Goal: Task Accomplishment & Management: Complete application form

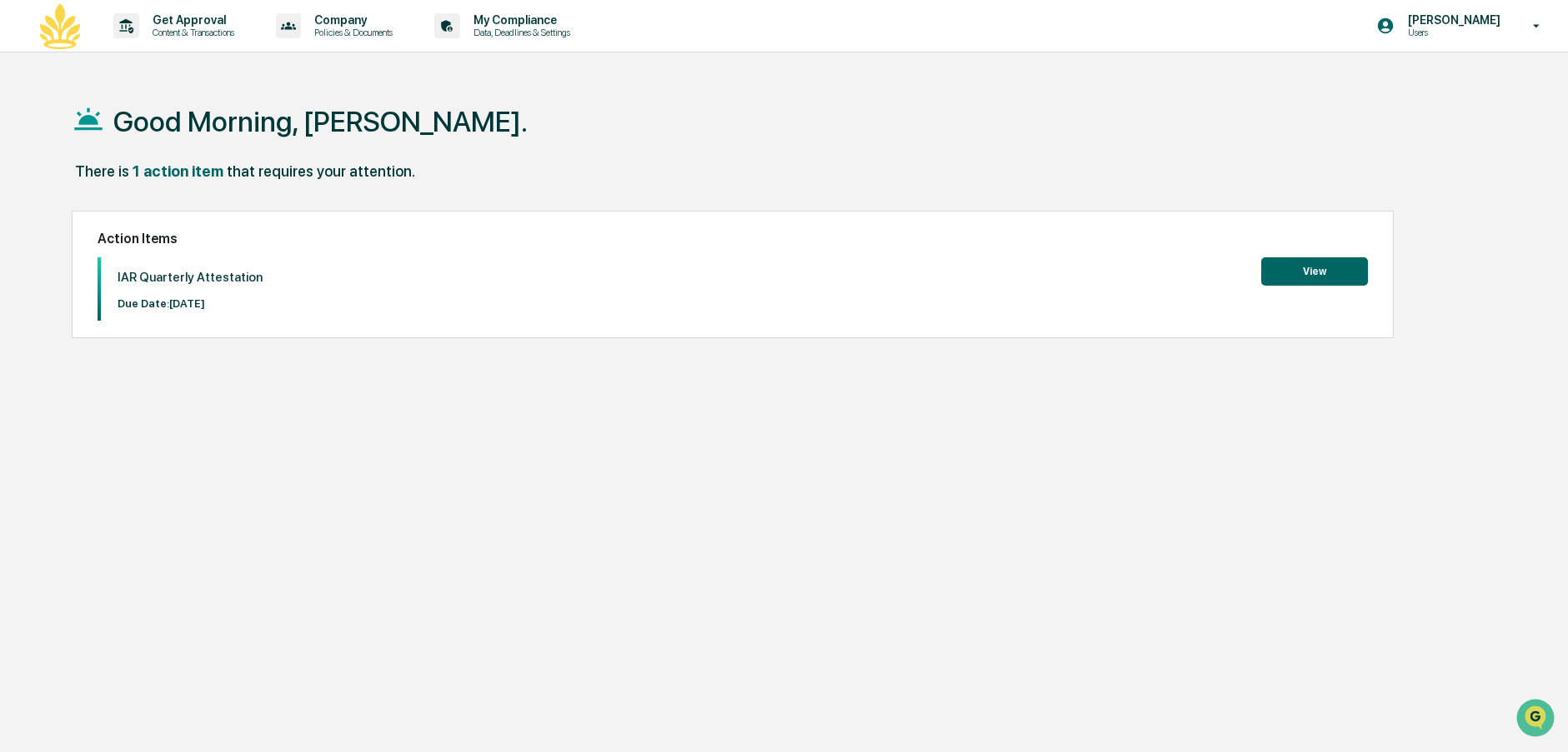
click at [1314, 279] on button "View" at bounding box center [1314, 271] width 107 height 28
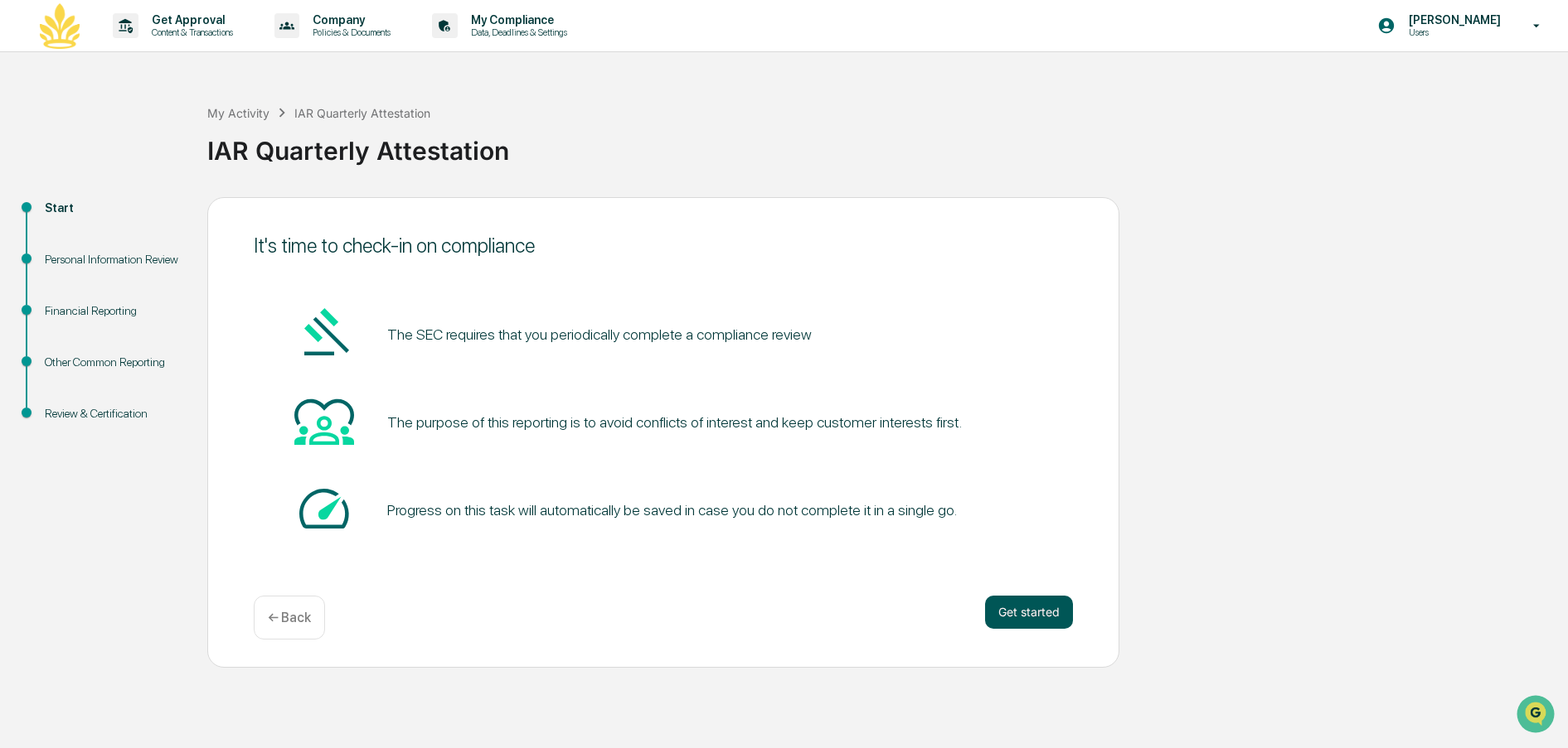
click at [1008, 615] on button "Get started" at bounding box center [1028, 612] width 88 height 33
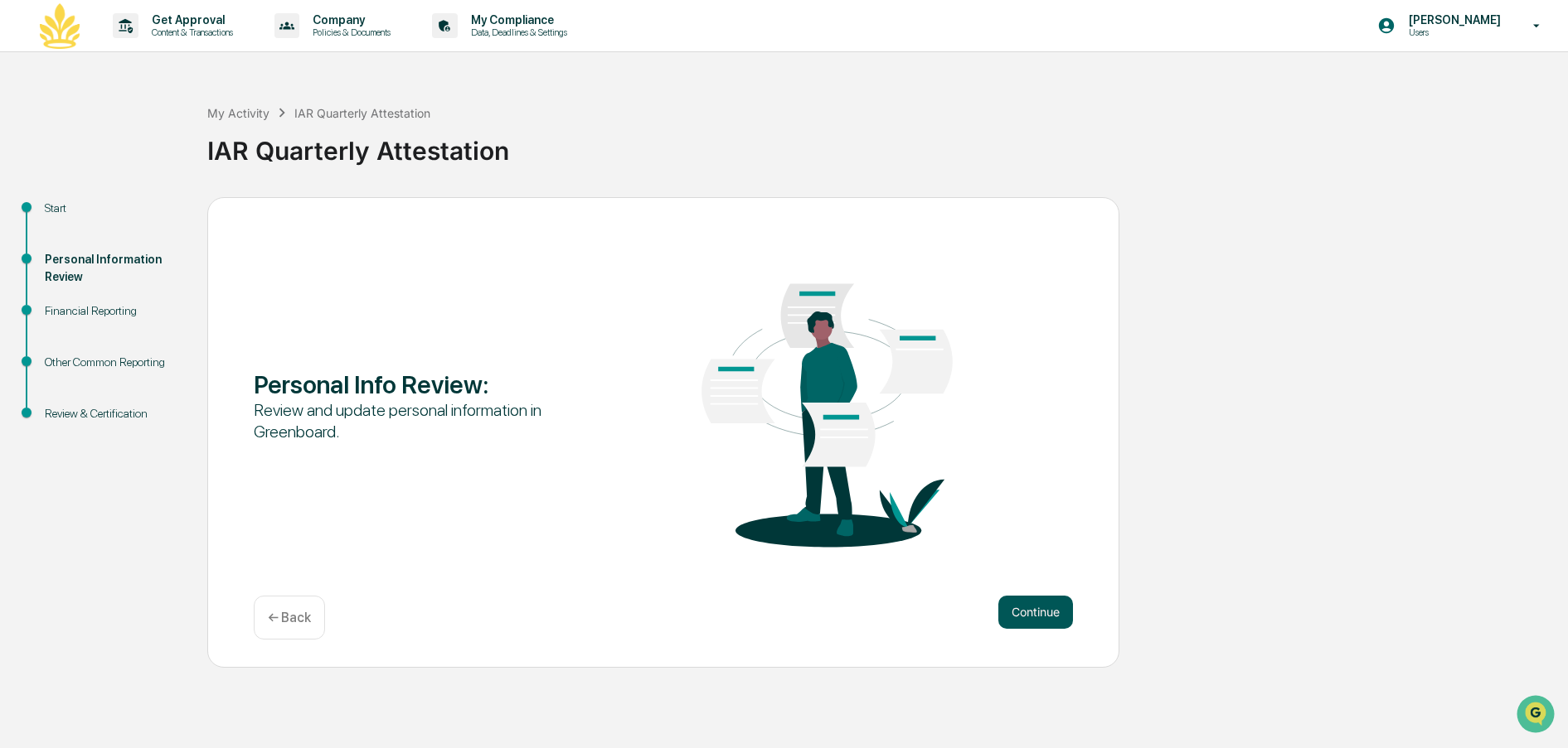
click at [1024, 609] on button "Continue" at bounding box center [1036, 612] width 75 height 33
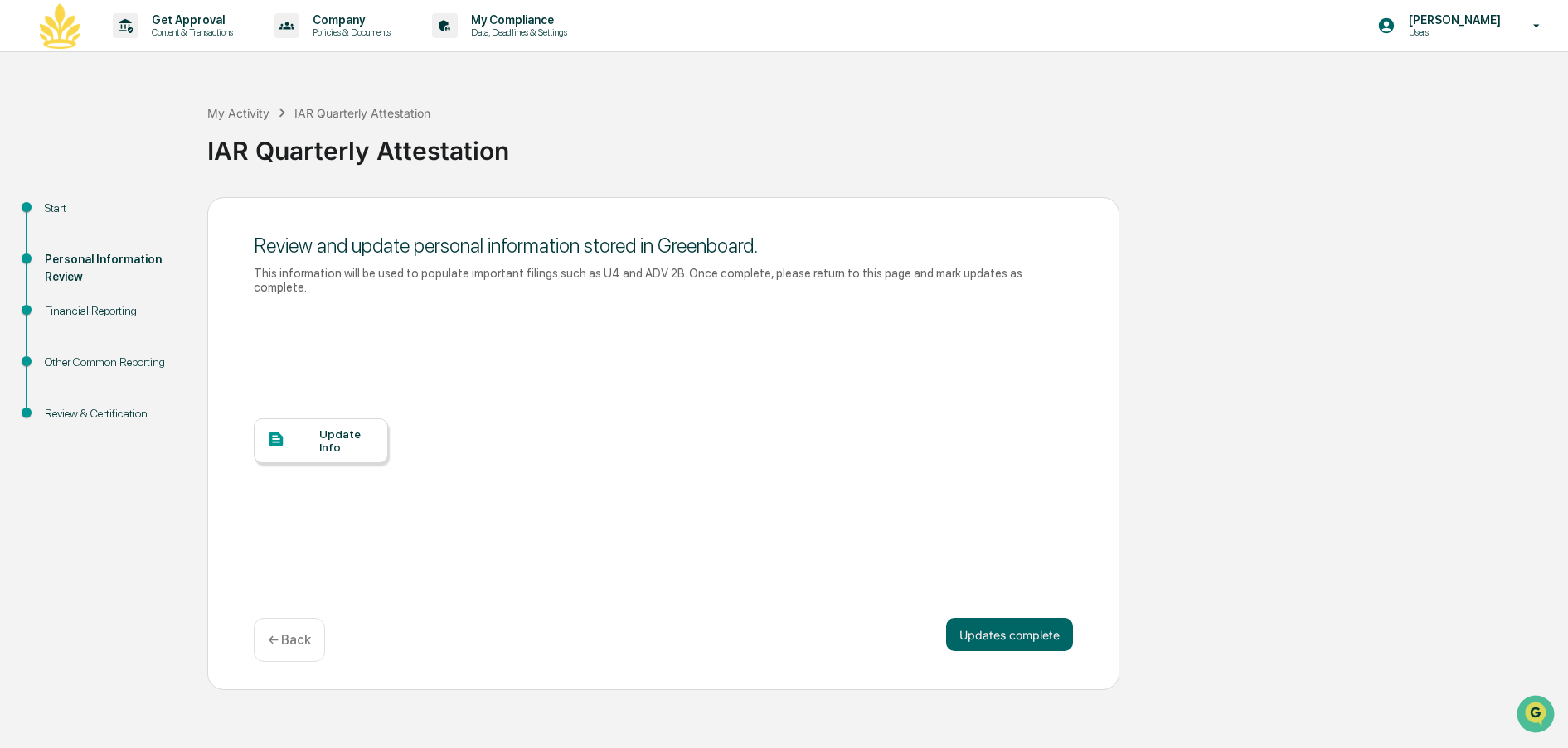
click at [359, 428] on div "Update Info" at bounding box center [346, 440] width 55 height 26
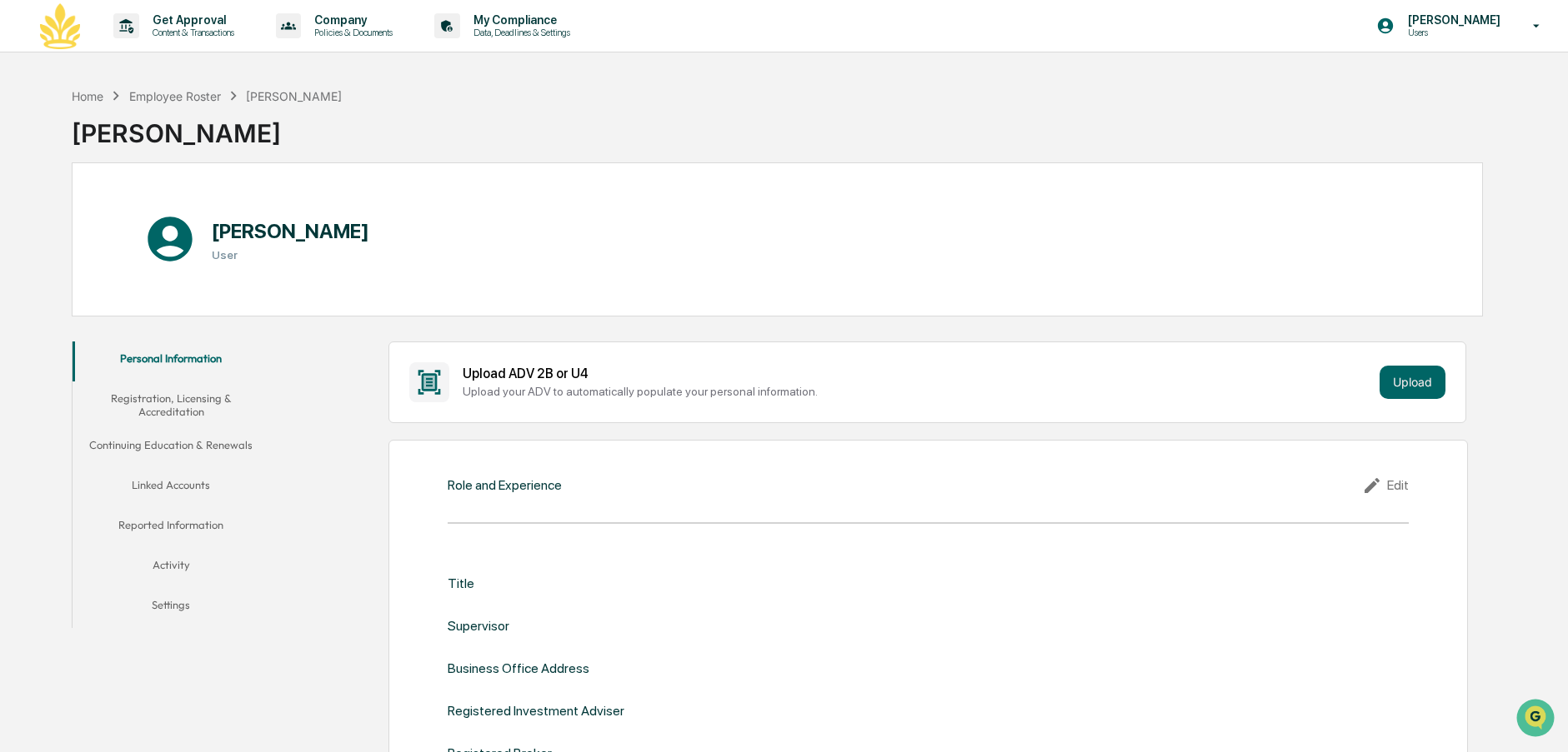
drag, startPoint x: 197, startPoint y: 359, endPoint x: 196, endPoint y: 403, distance: 44.0
click at [197, 361] on button "Personal Information" at bounding box center [171, 361] width 197 height 40
click at [162, 401] on button "Registration, Licensing & Accreditation" at bounding box center [171, 406] width 197 height 48
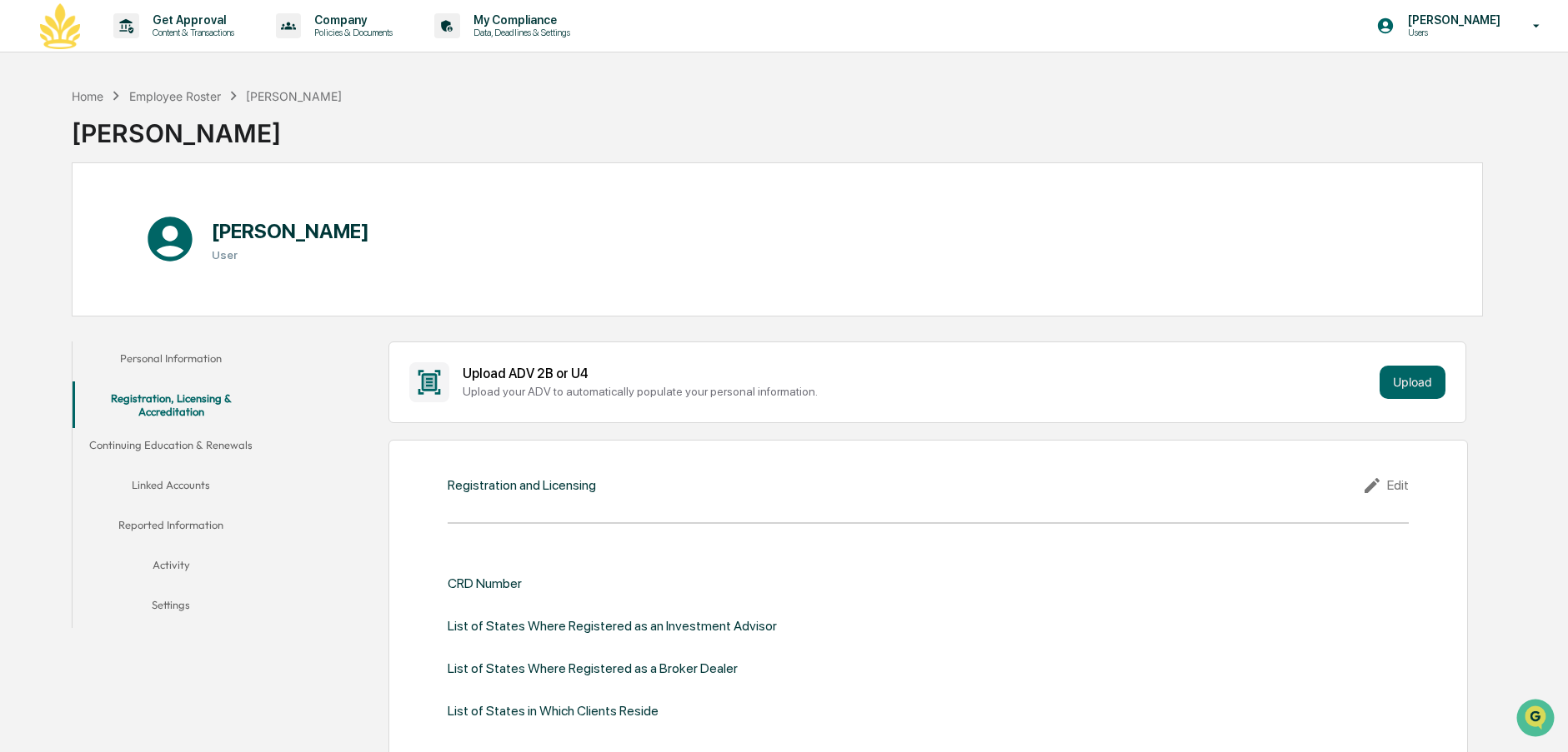
click at [168, 447] on button "Continuing Education & Renewals" at bounding box center [171, 448] width 197 height 40
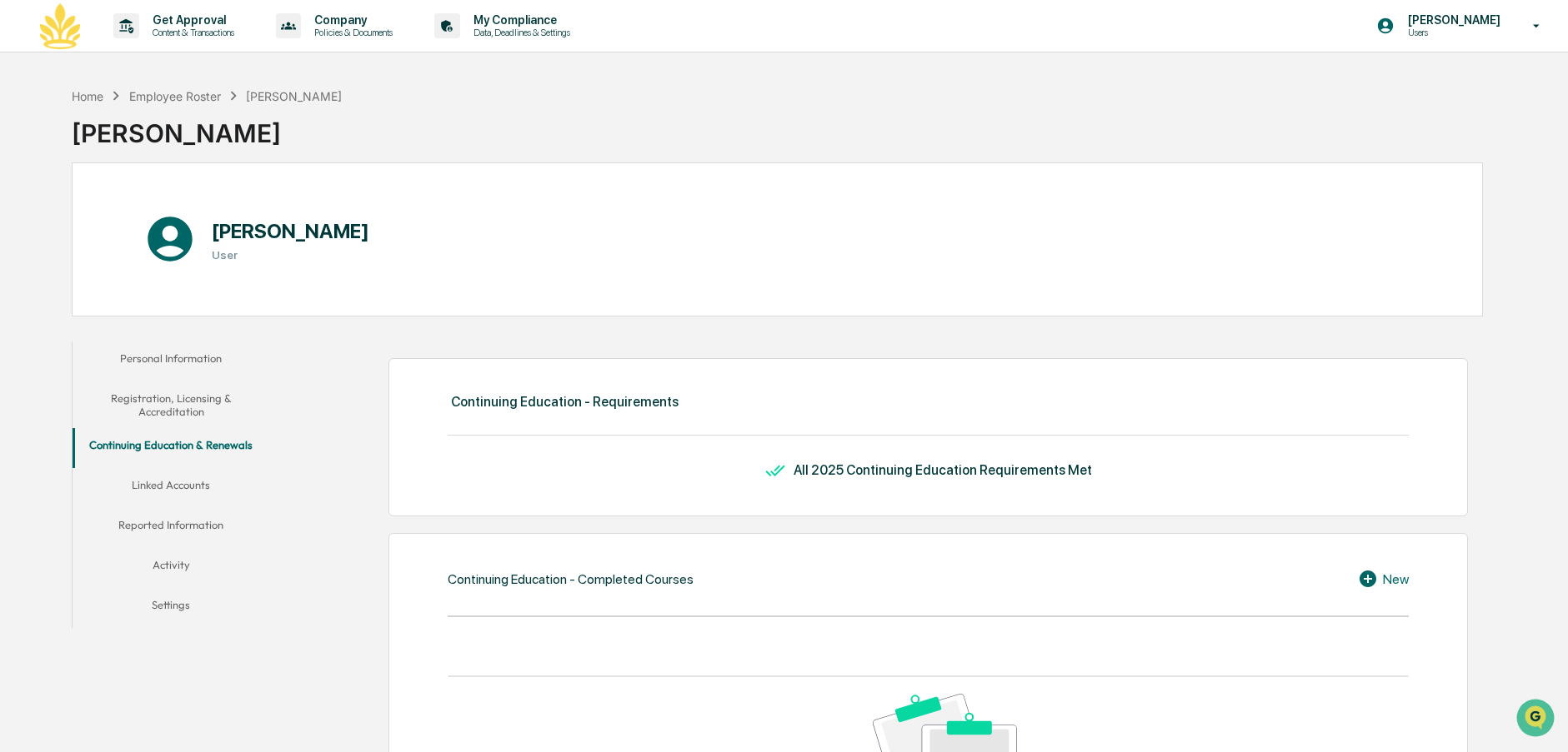
click at [174, 489] on button "Linked Accounts" at bounding box center [171, 488] width 197 height 40
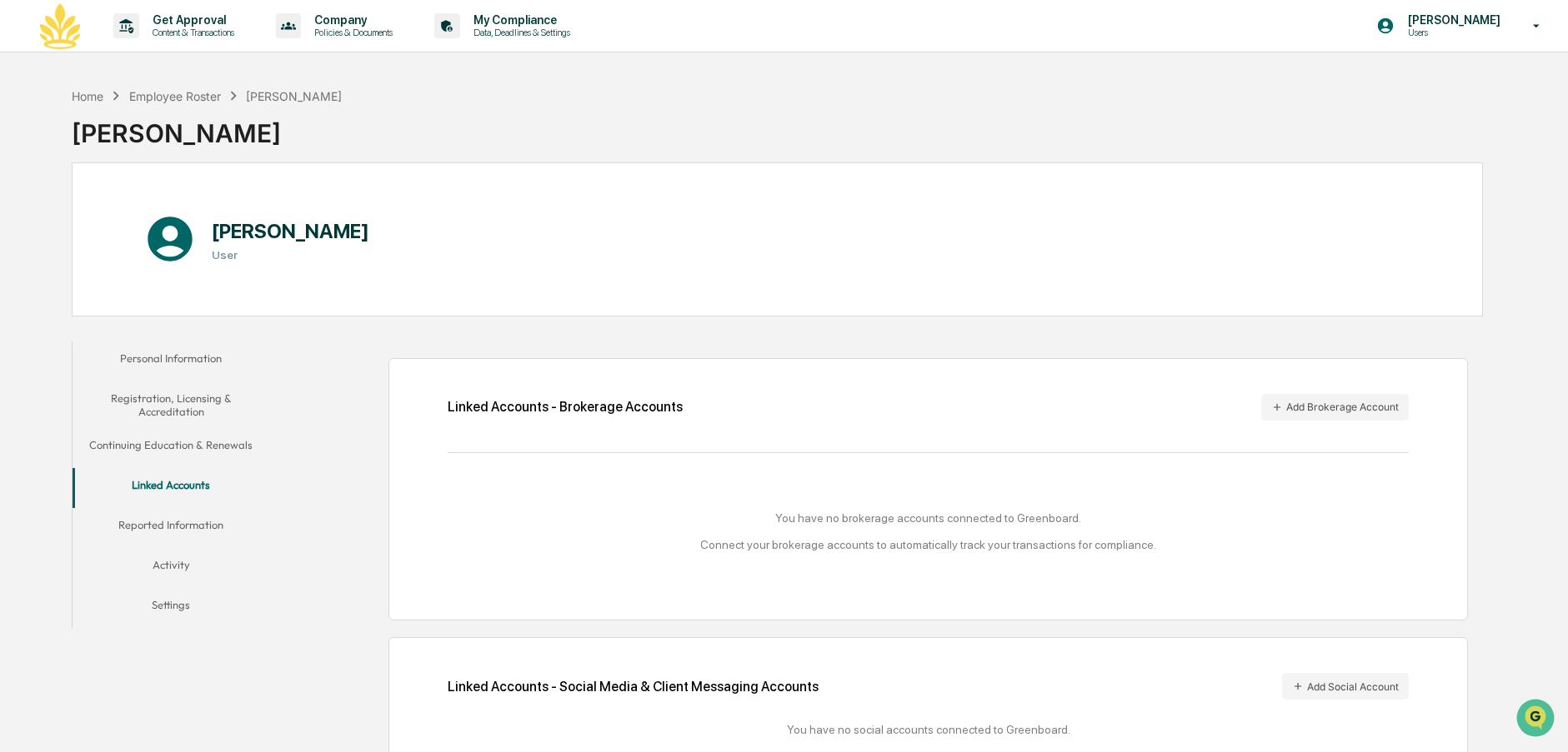
click at [176, 523] on button "Reported Information" at bounding box center [171, 528] width 197 height 40
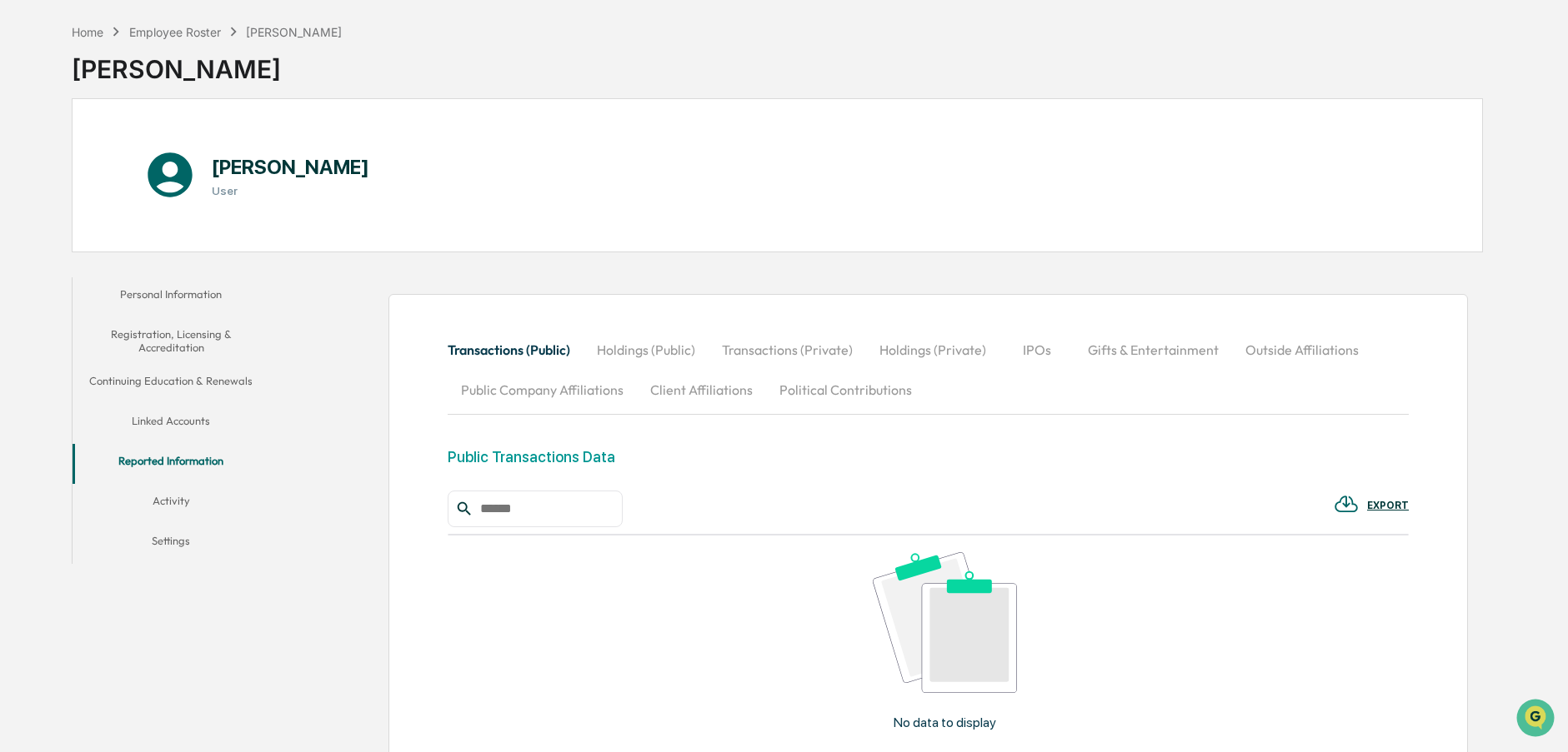
scroll to position [269, 0]
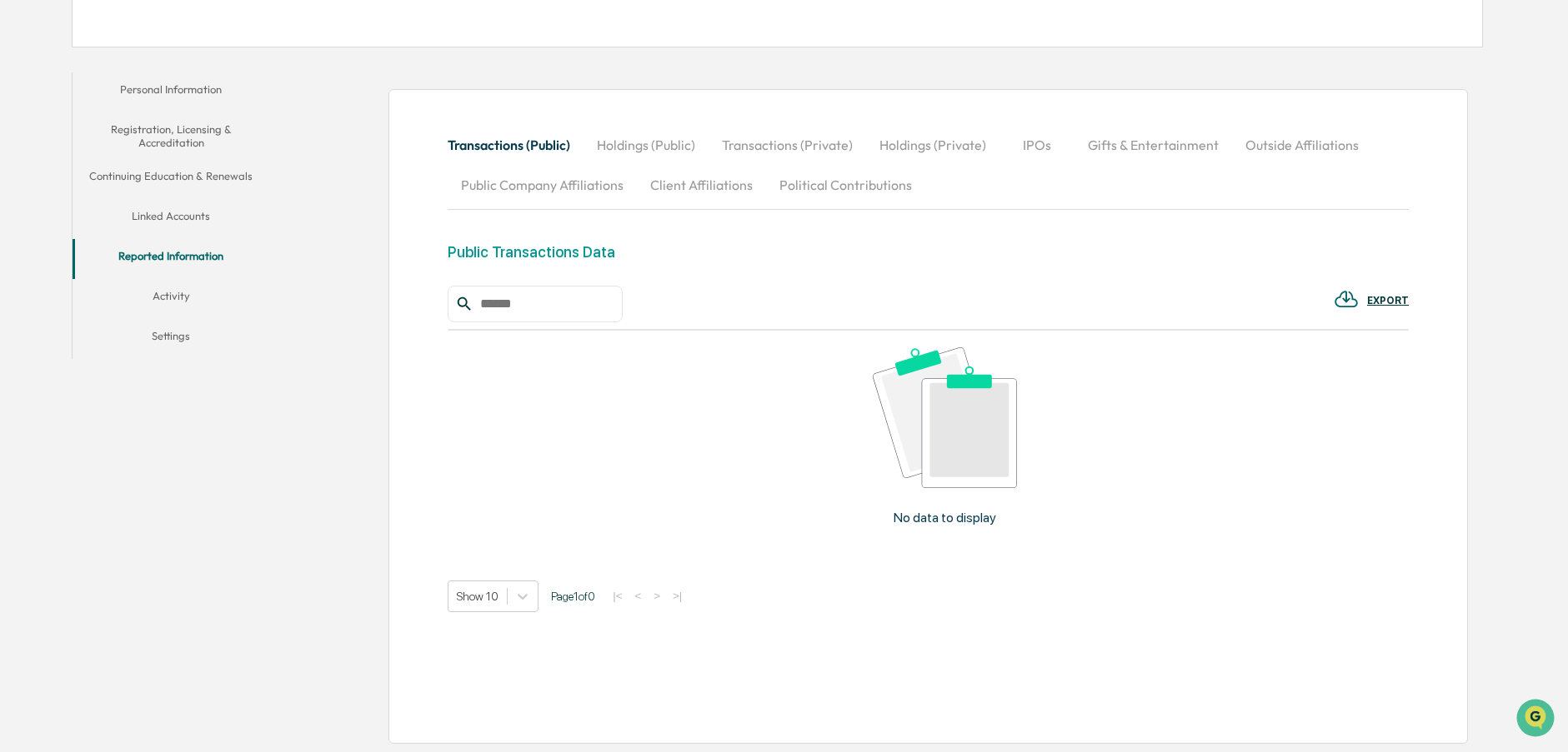
click at [156, 292] on button "Activity" at bounding box center [171, 299] width 197 height 40
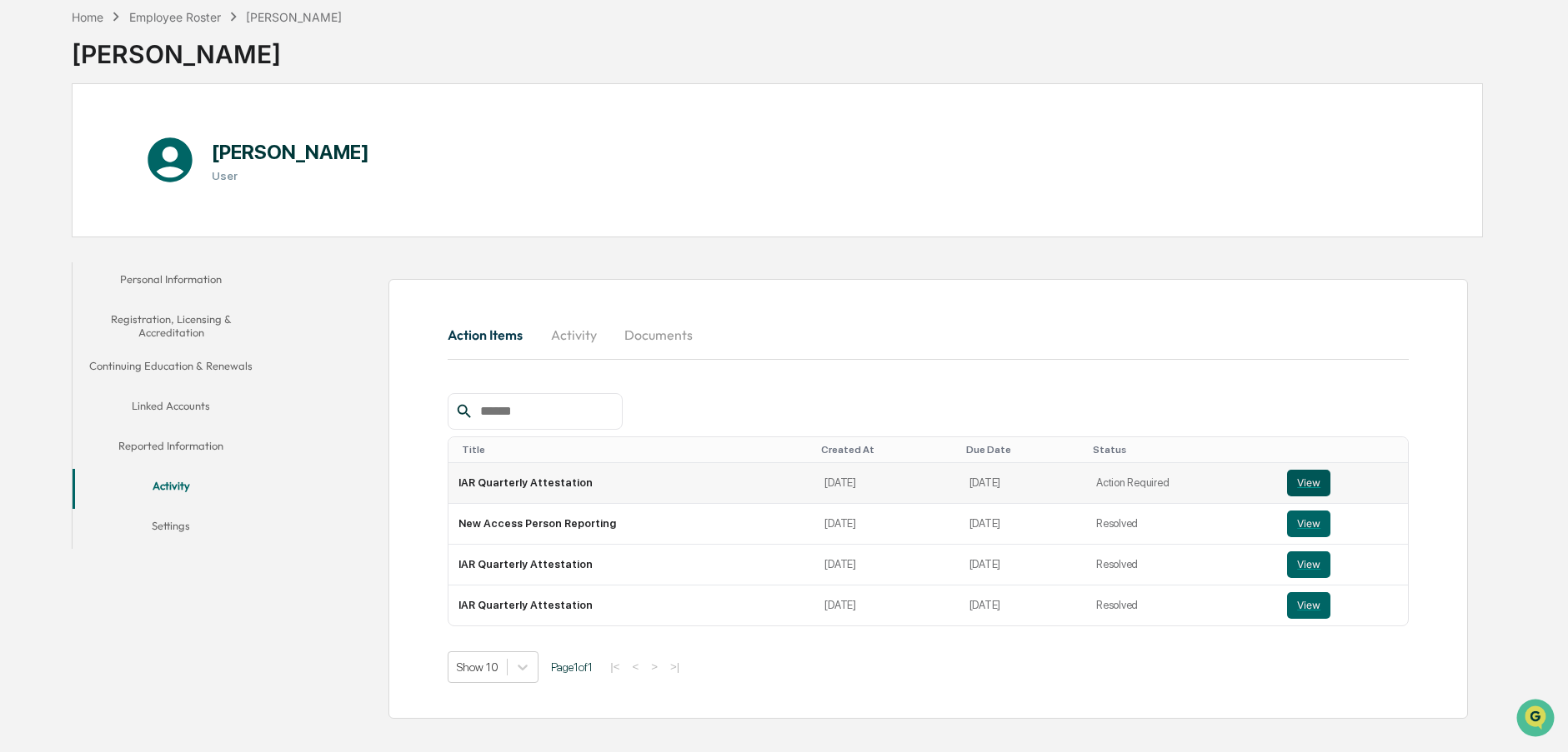
click at [1308, 484] on button "View" at bounding box center [1309, 483] width 44 height 26
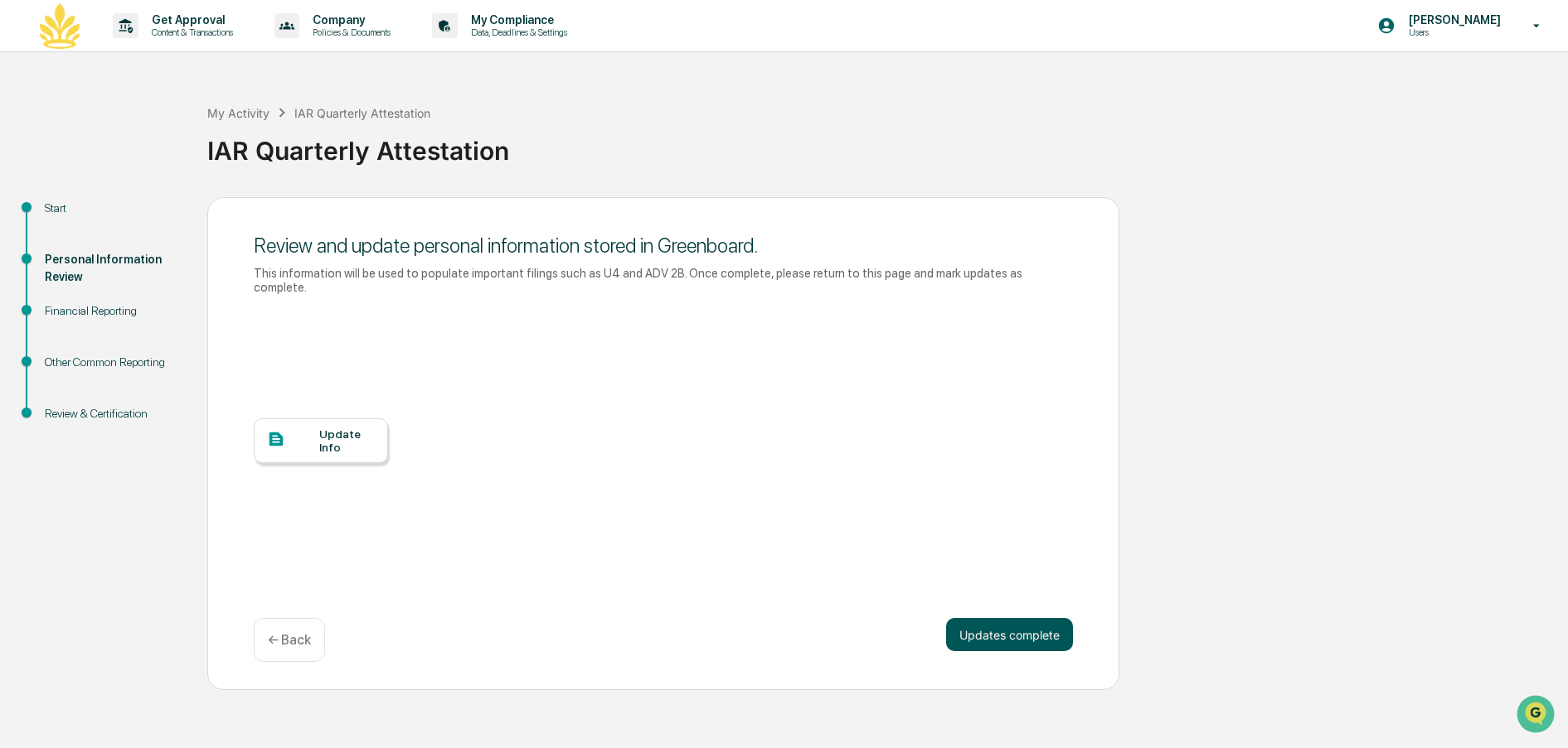
click at [1020, 618] on button "Updates complete" at bounding box center [1009, 634] width 127 height 33
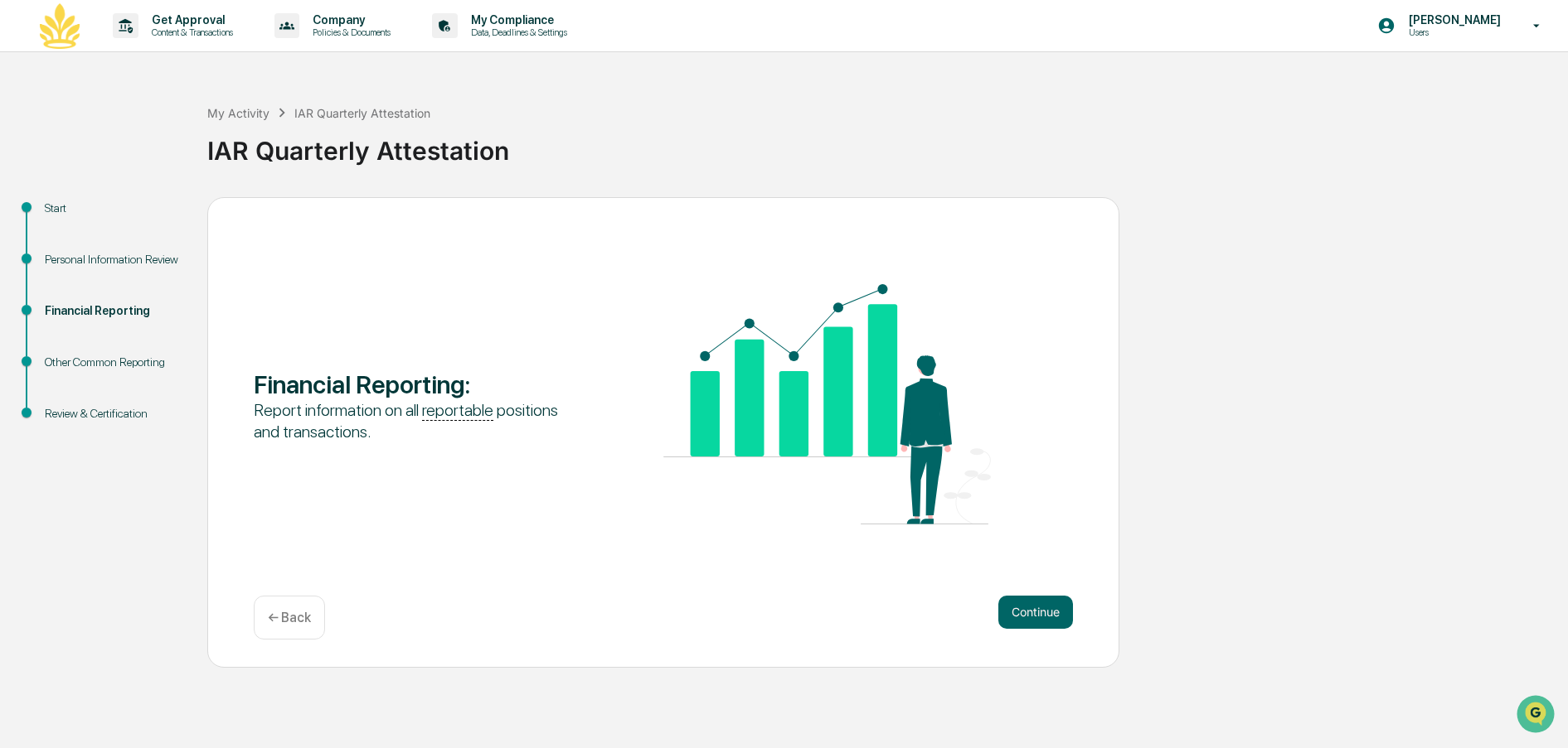
click at [1020, 616] on button "Continue" at bounding box center [1036, 612] width 75 height 33
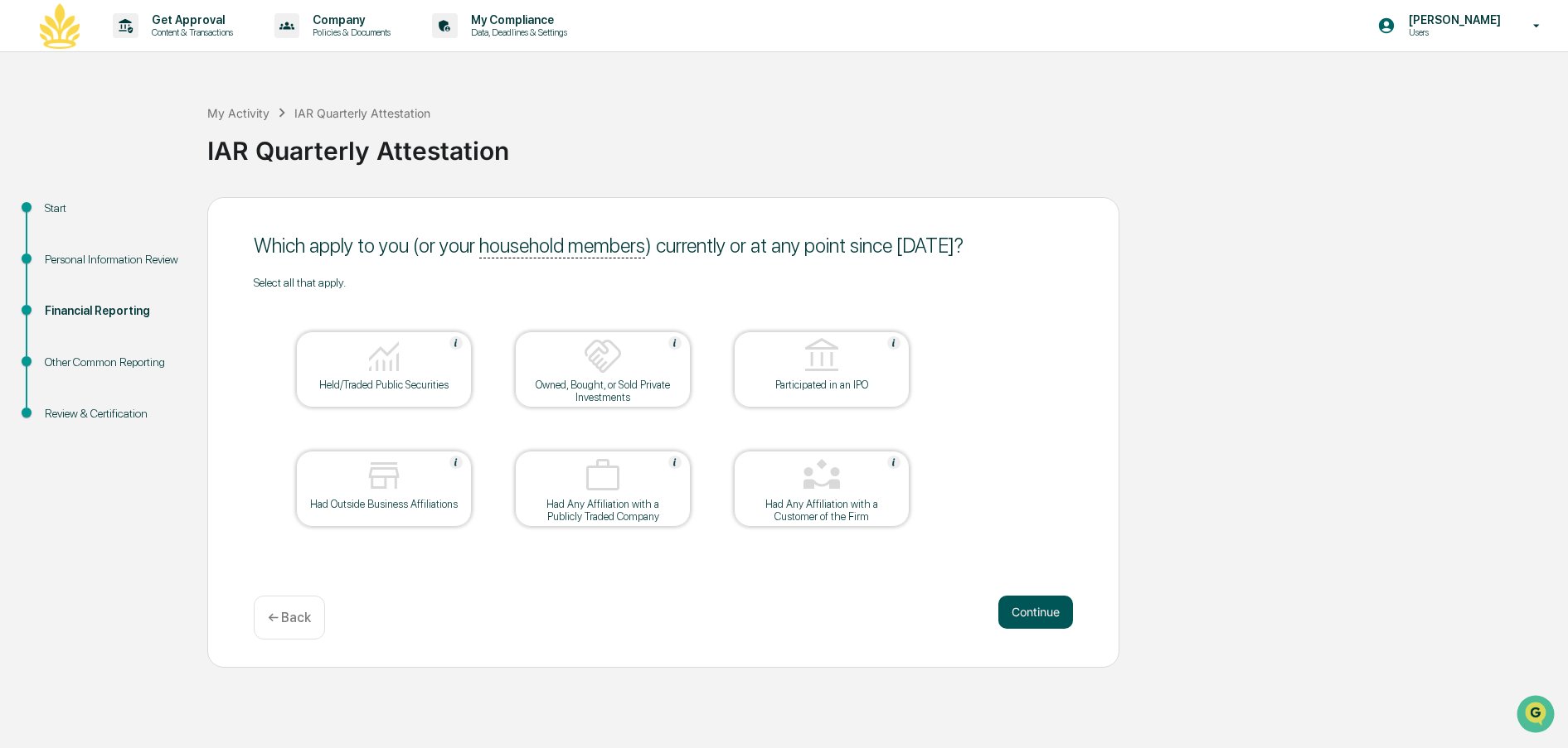
click at [1021, 615] on button "Continue" at bounding box center [1036, 612] width 75 height 33
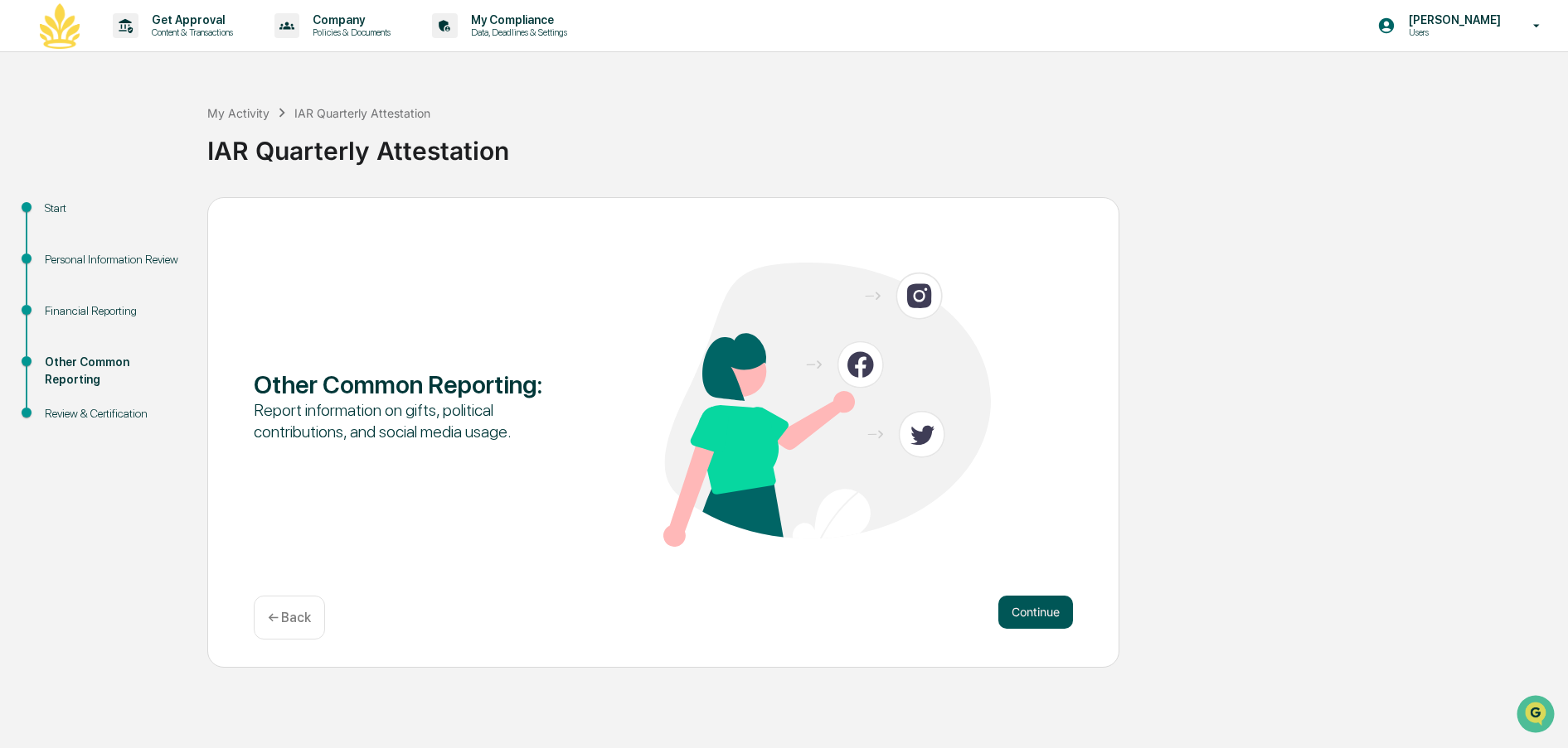
click at [1024, 612] on button "Continue" at bounding box center [1036, 612] width 75 height 33
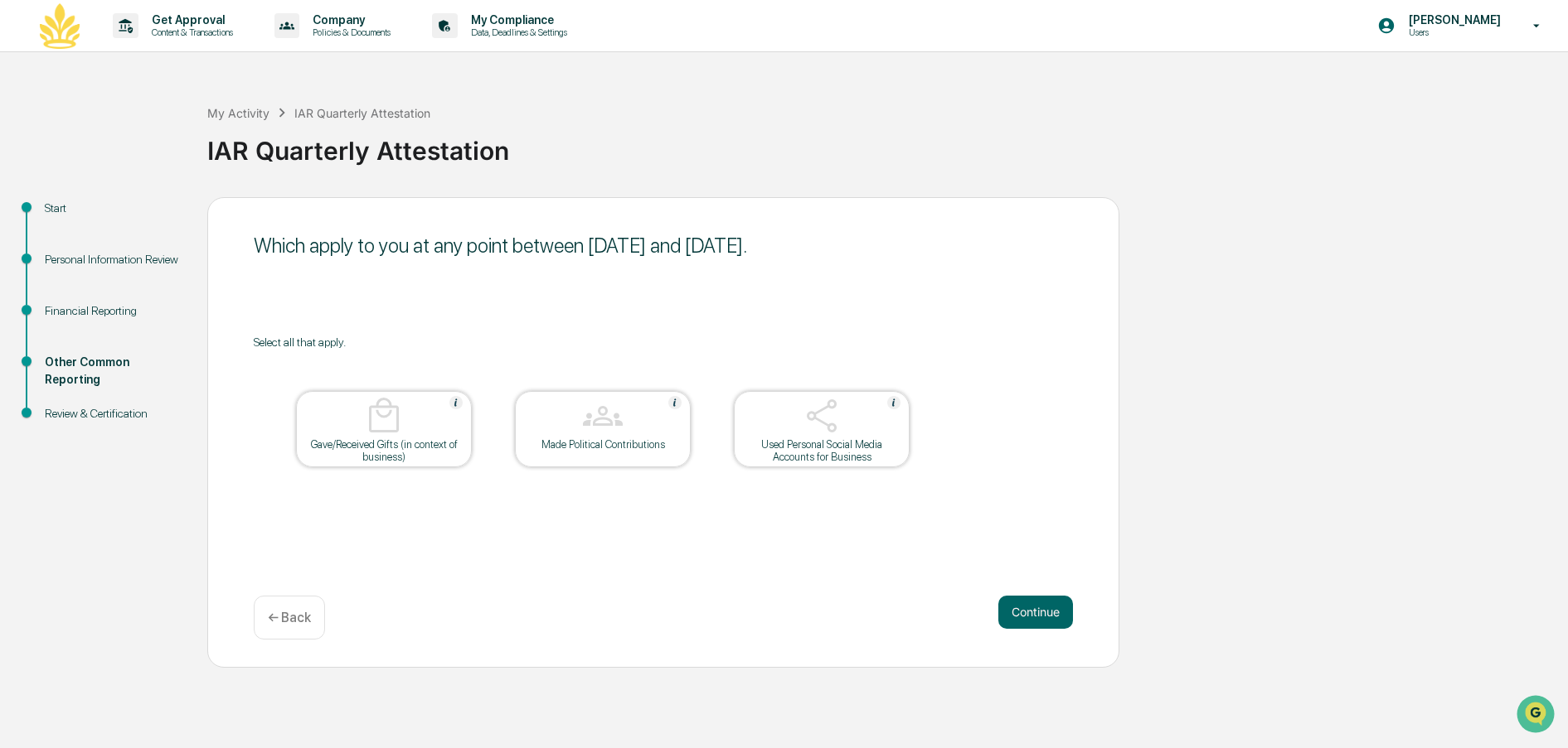
click at [593, 440] on div "Made Political Contributions" at bounding box center [603, 445] width 150 height 13
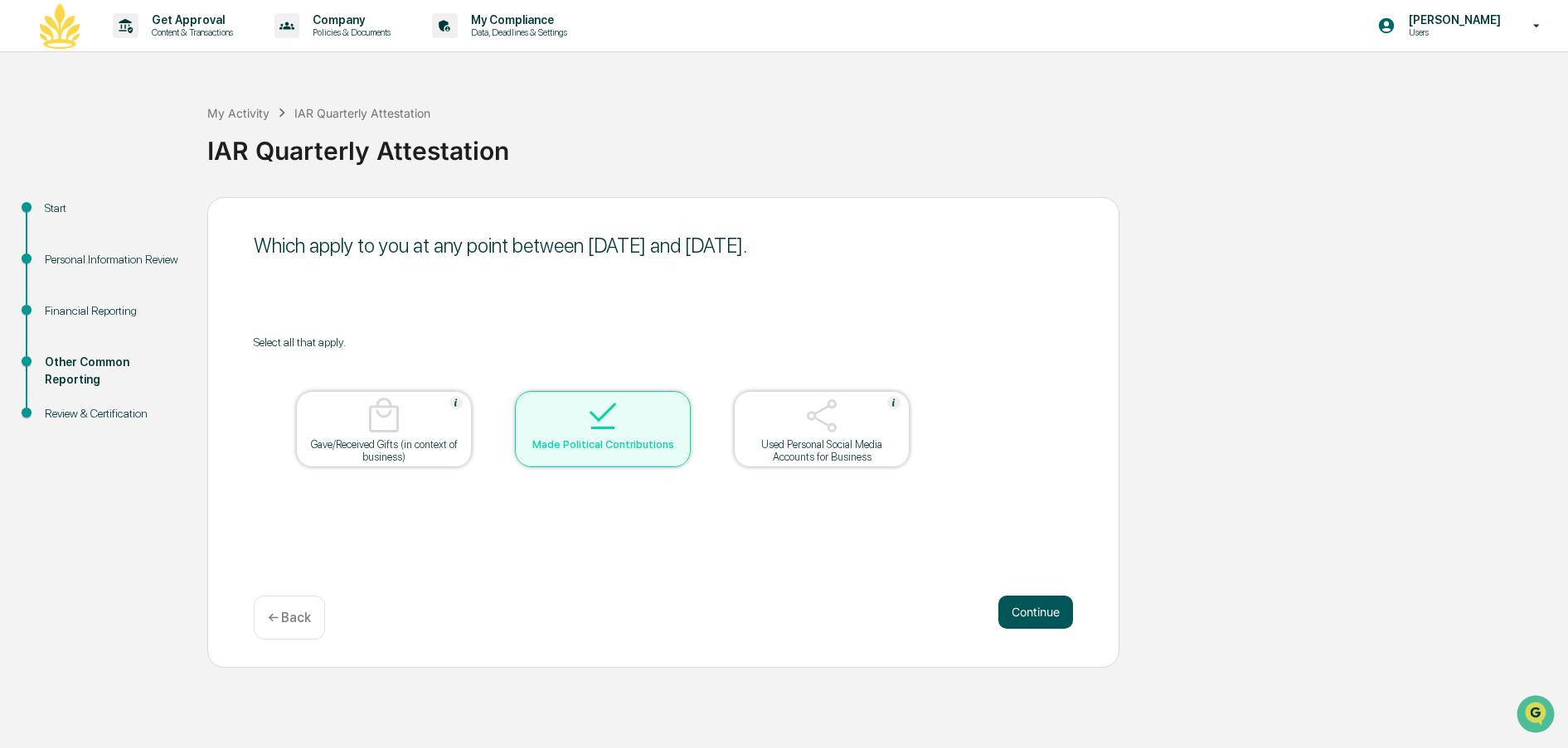
click at [1031, 612] on button "Continue" at bounding box center [1036, 612] width 75 height 33
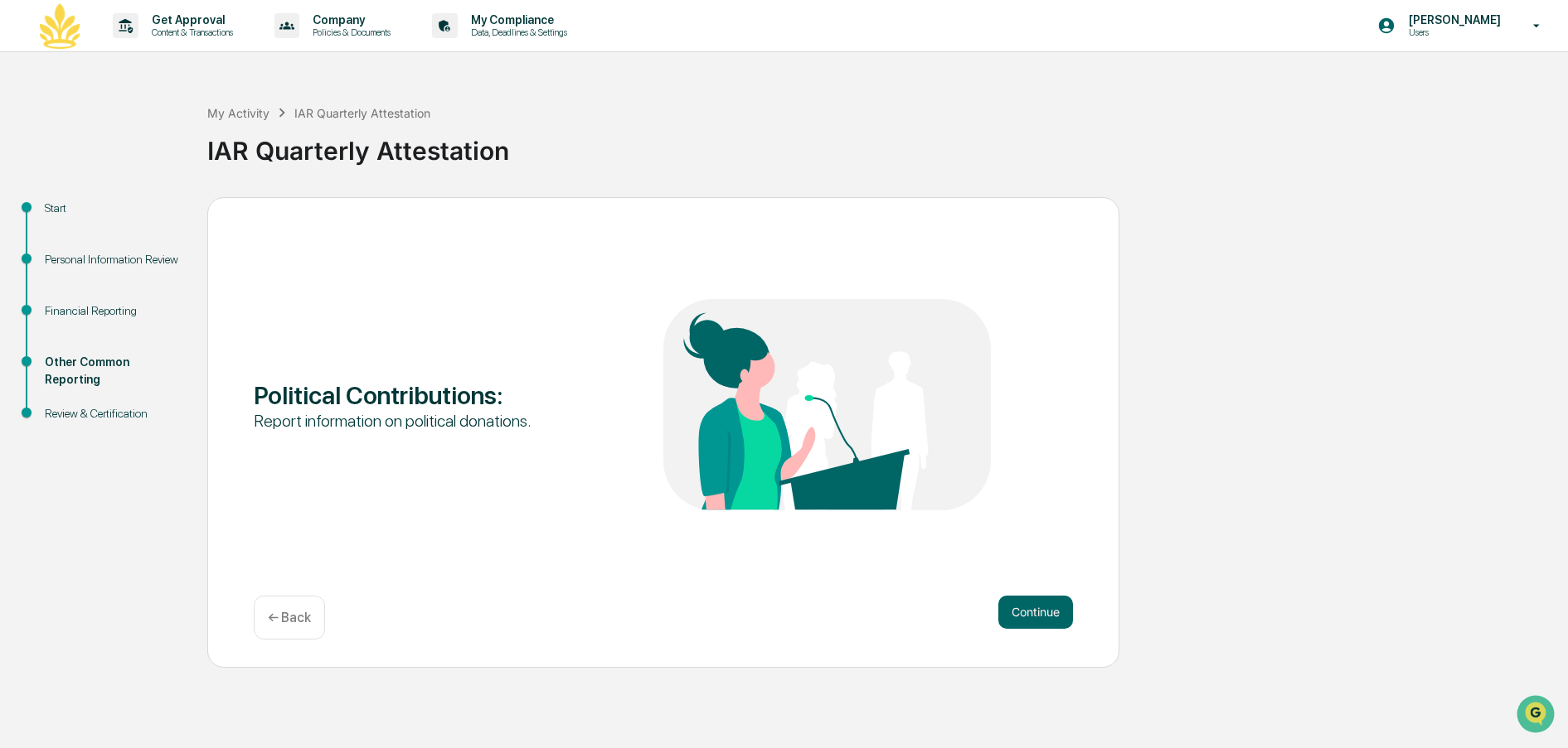
click at [1031, 612] on button "Continue" at bounding box center [1036, 612] width 75 height 33
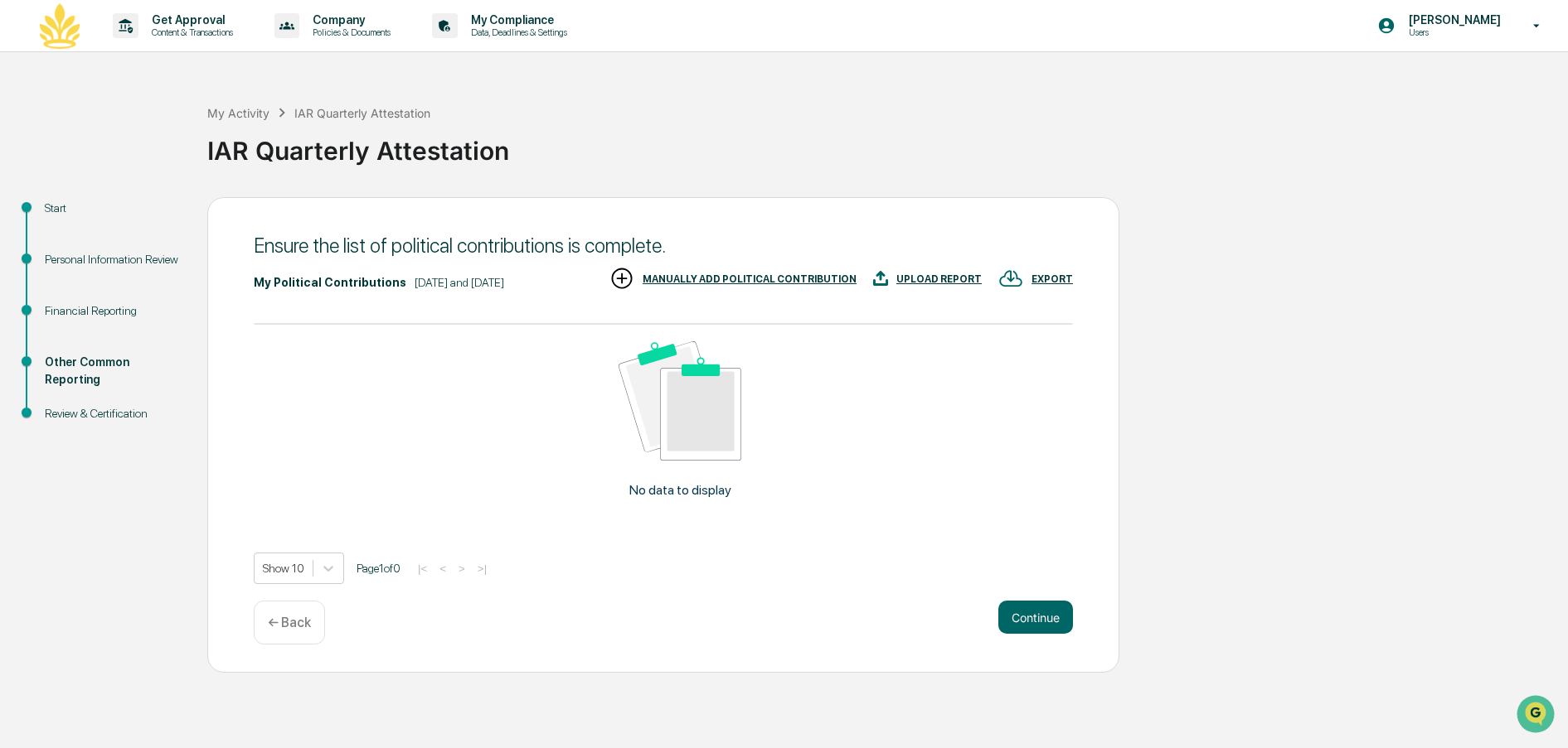
click at [749, 273] on div "MANUALLY ADD POLITICAL CONTRIBUTION" at bounding box center [733, 280] width 247 height 27
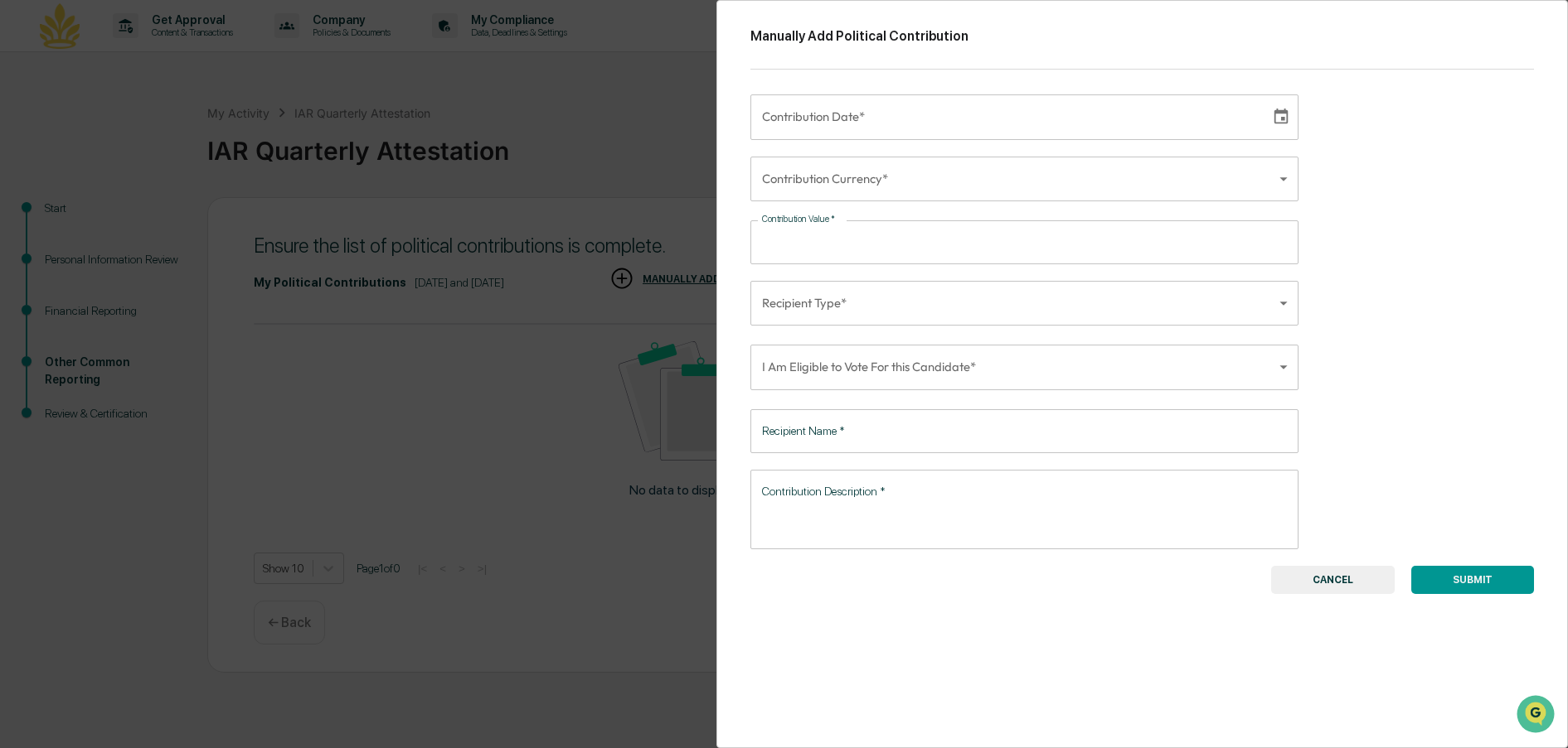
click at [1274, 121] on icon "Choose date" at bounding box center [1281, 116] width 18 height 18
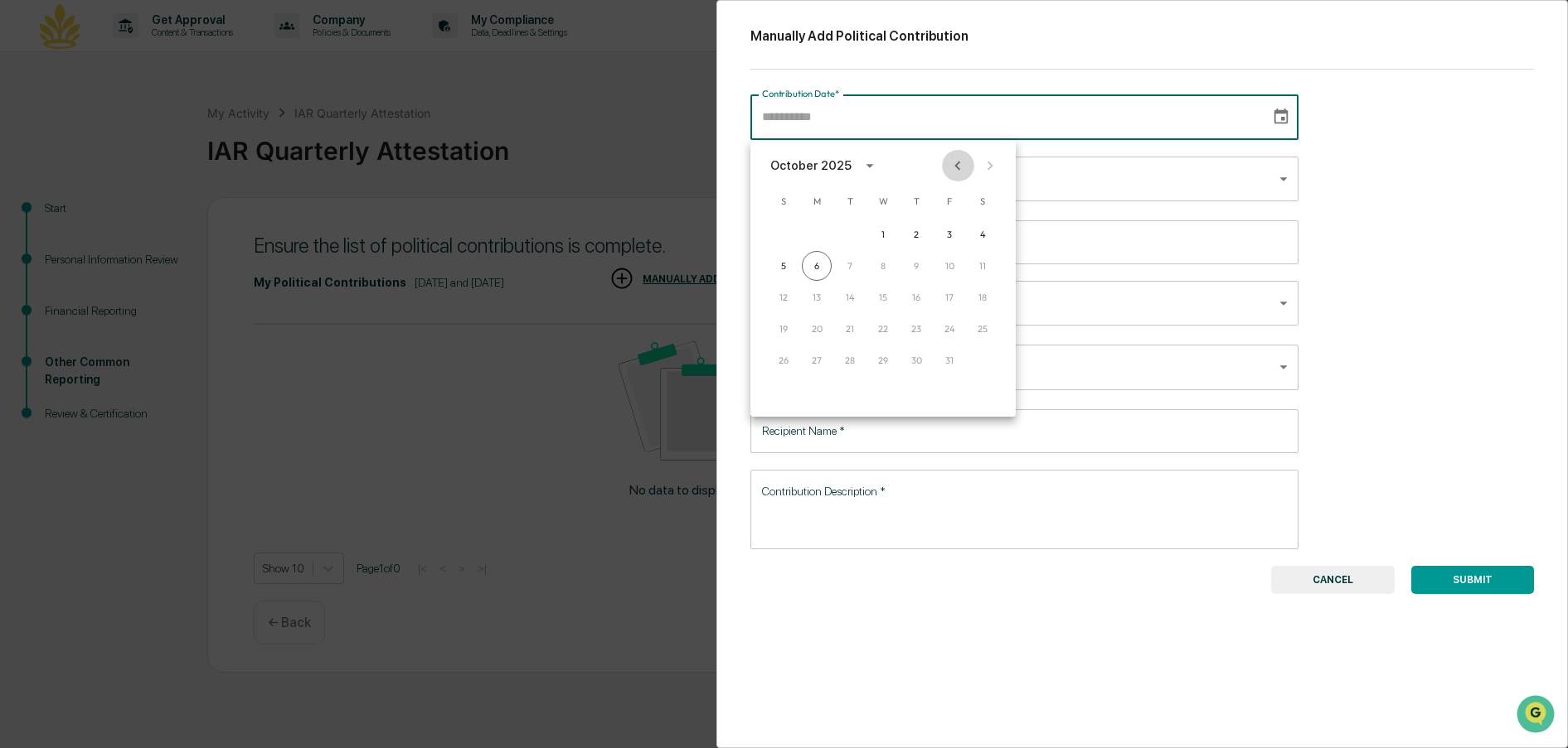
click at [963, 167] on icon "Previous month" at bounding box center [957, 165] width 18 height 18
click at [914, 324] on button "25" at bounding box center [916, 329] width 30 height 30
type input "**********"
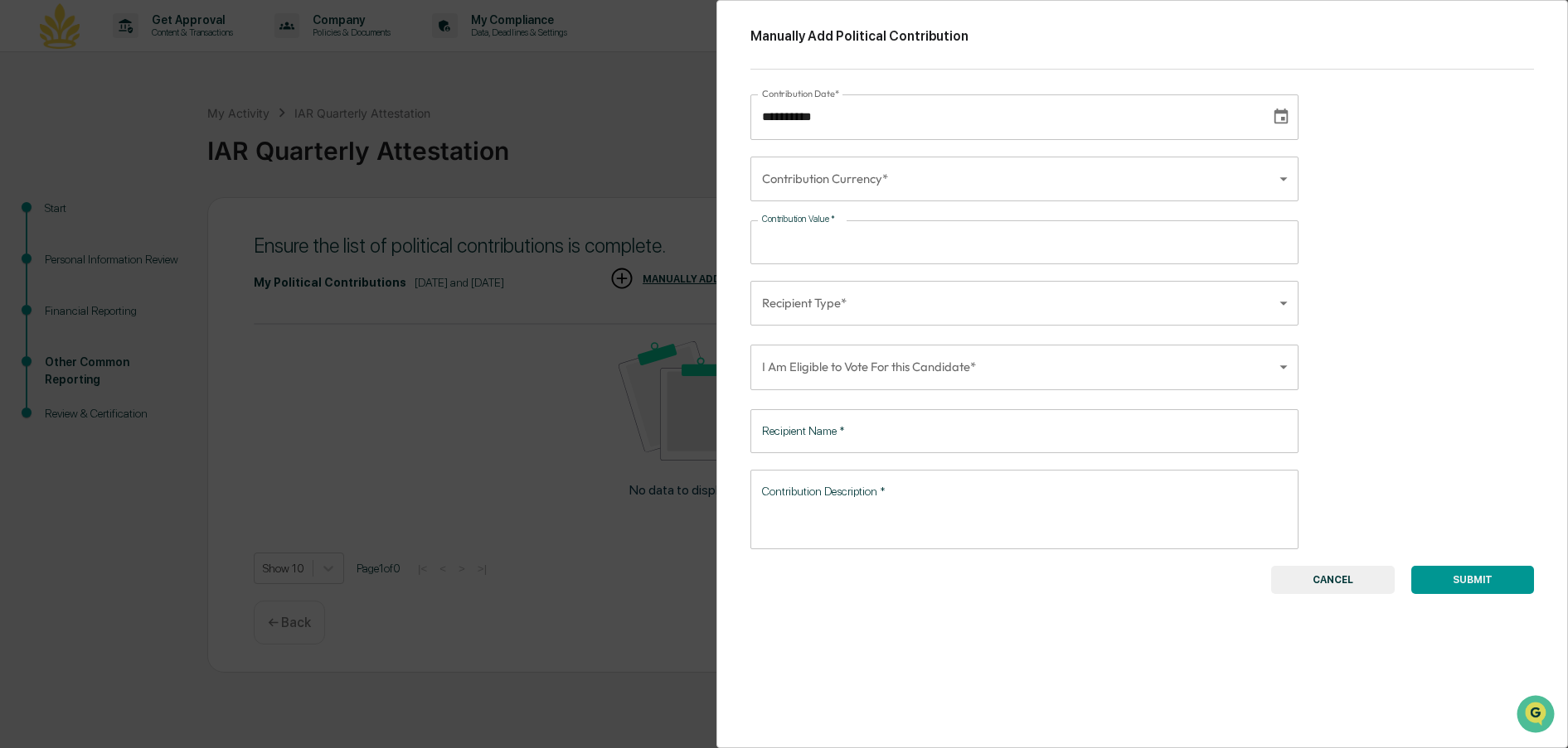
click at [1265, 180] on body "**********" at bounding box center [784, 374] width 1568 height 748
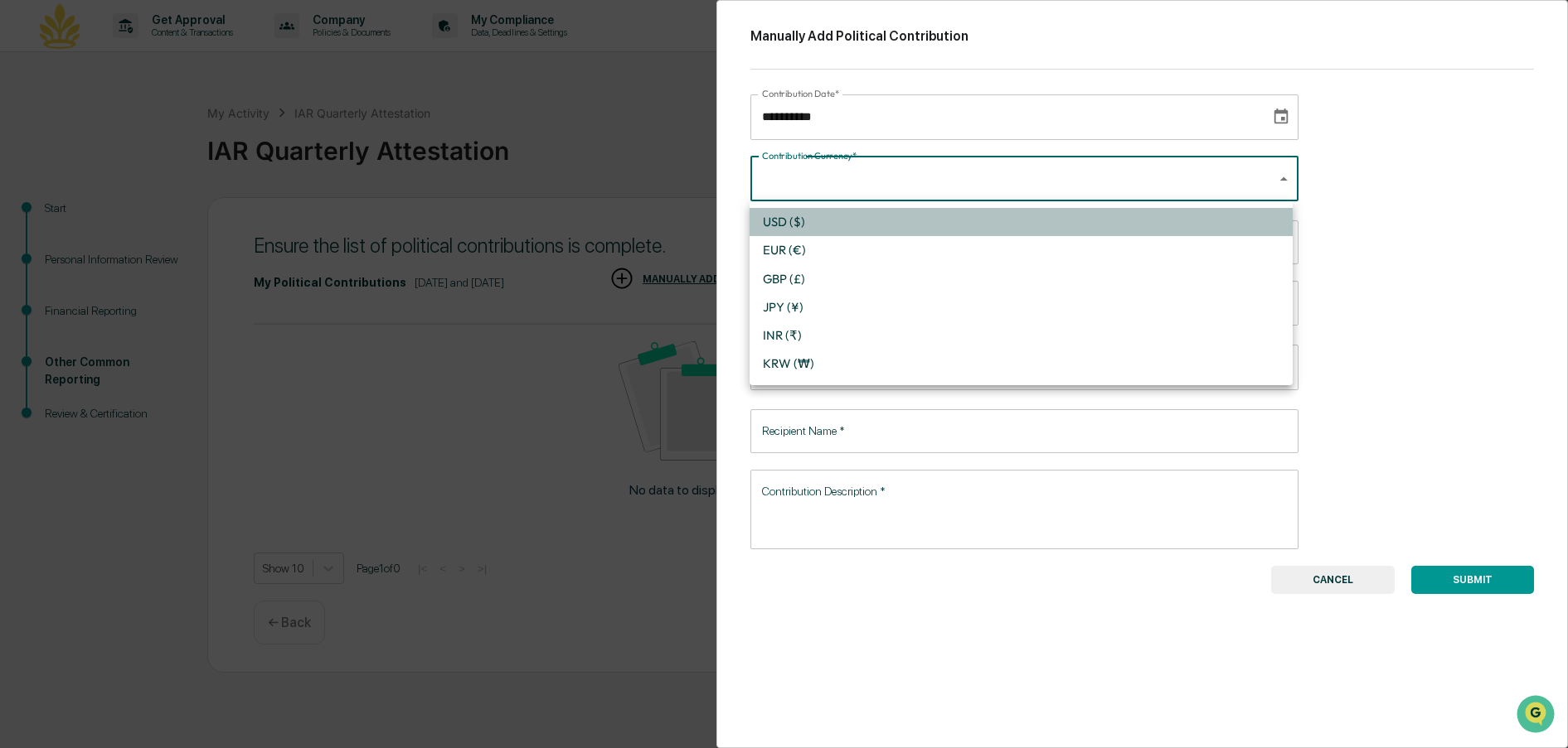
click at [815, 222] on li "USD ($)" at bounding box center [1020, 222] width 543 height 28
type input "*"
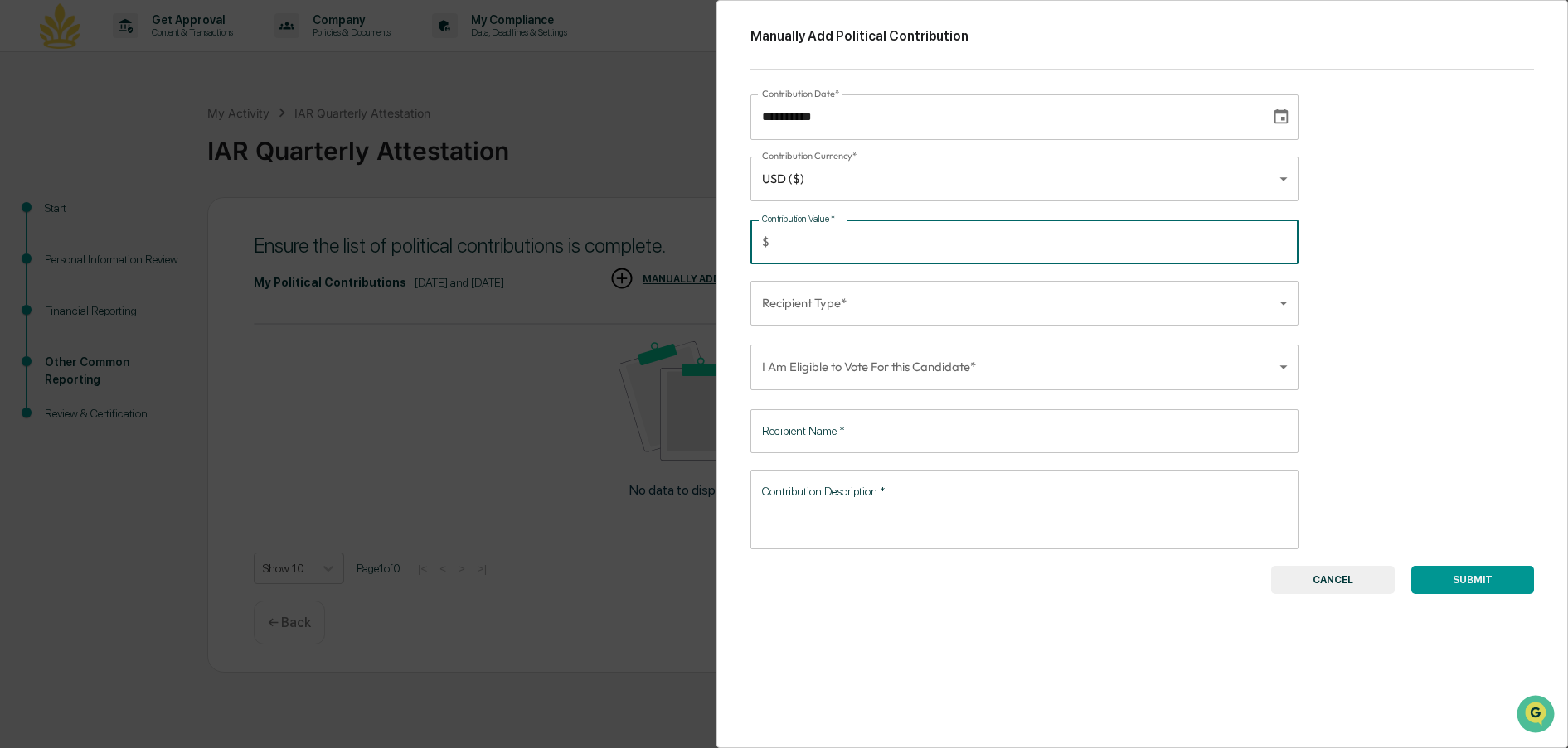
click at [910, 246] on input "Contribution Value   *" at bounding box center [1037, 242] width 523 height 44
type input "***"
click at [1275, 310] on body "**********" at bounding box center [784, 374] width 1568 height 748
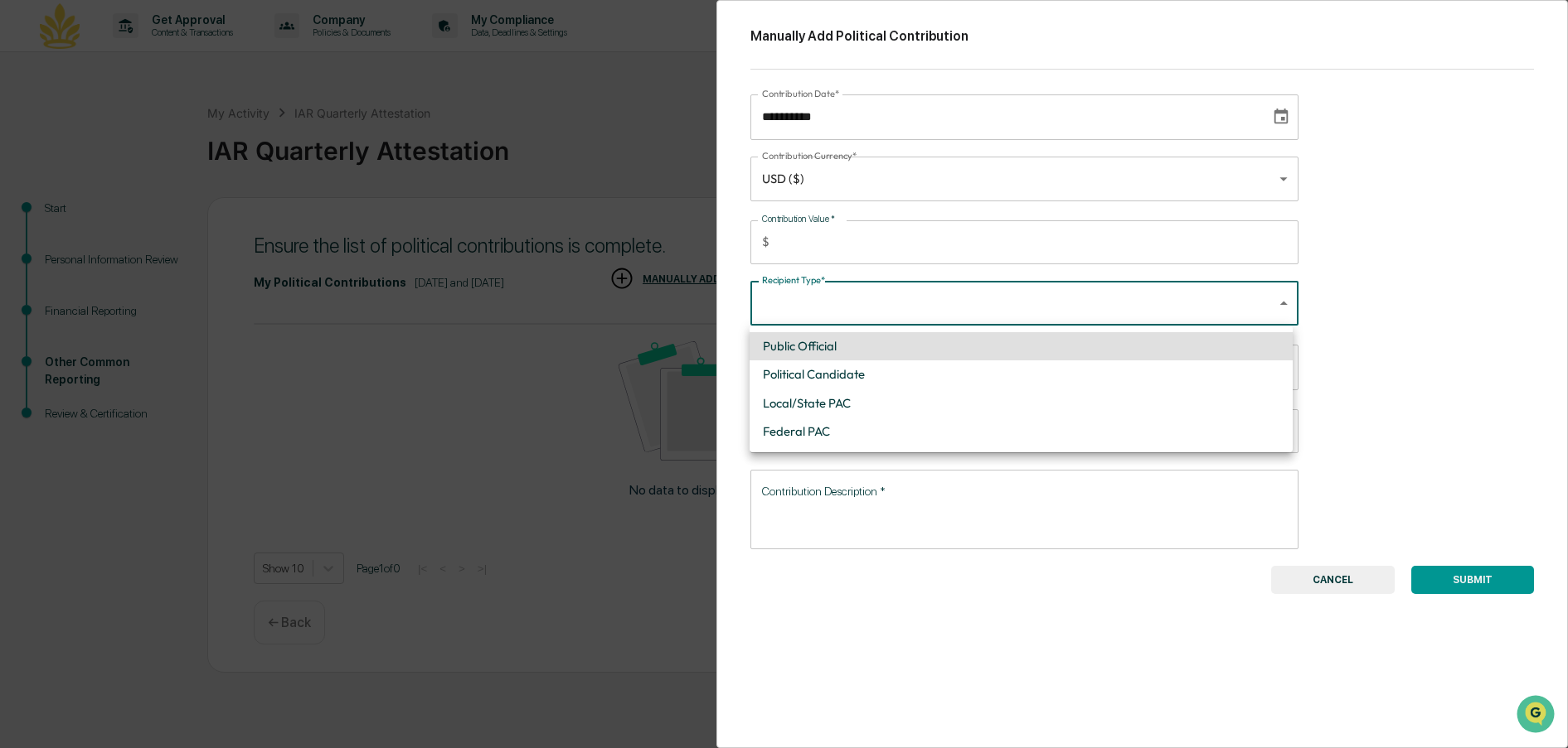
click at [796, 377] on li "Political Candidate" at bounding box center [1020, 374] width 543 height 28
type input "**********"
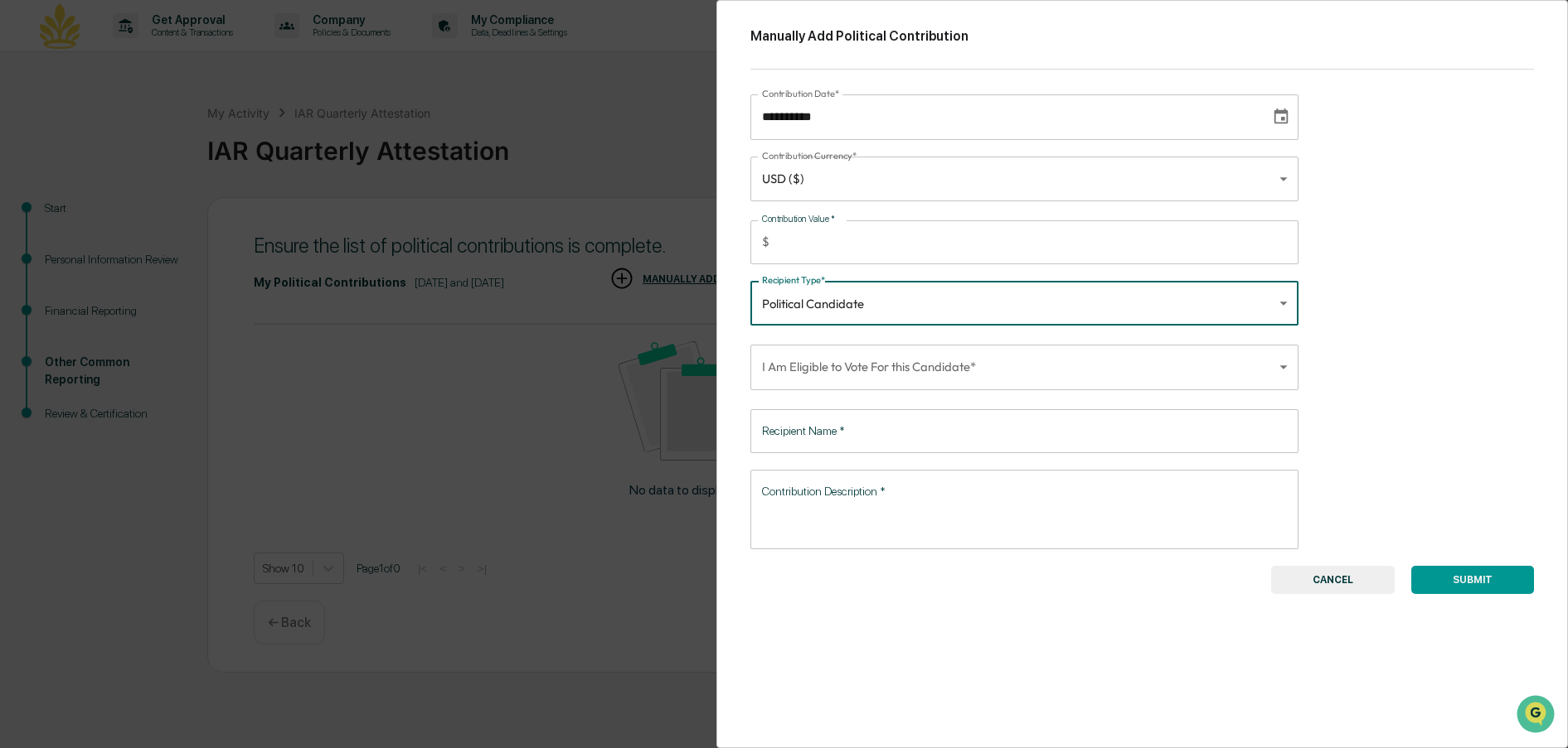
click at [1282, 371] on body "**********" at bounding box center [784, 374] width 1568 height 748
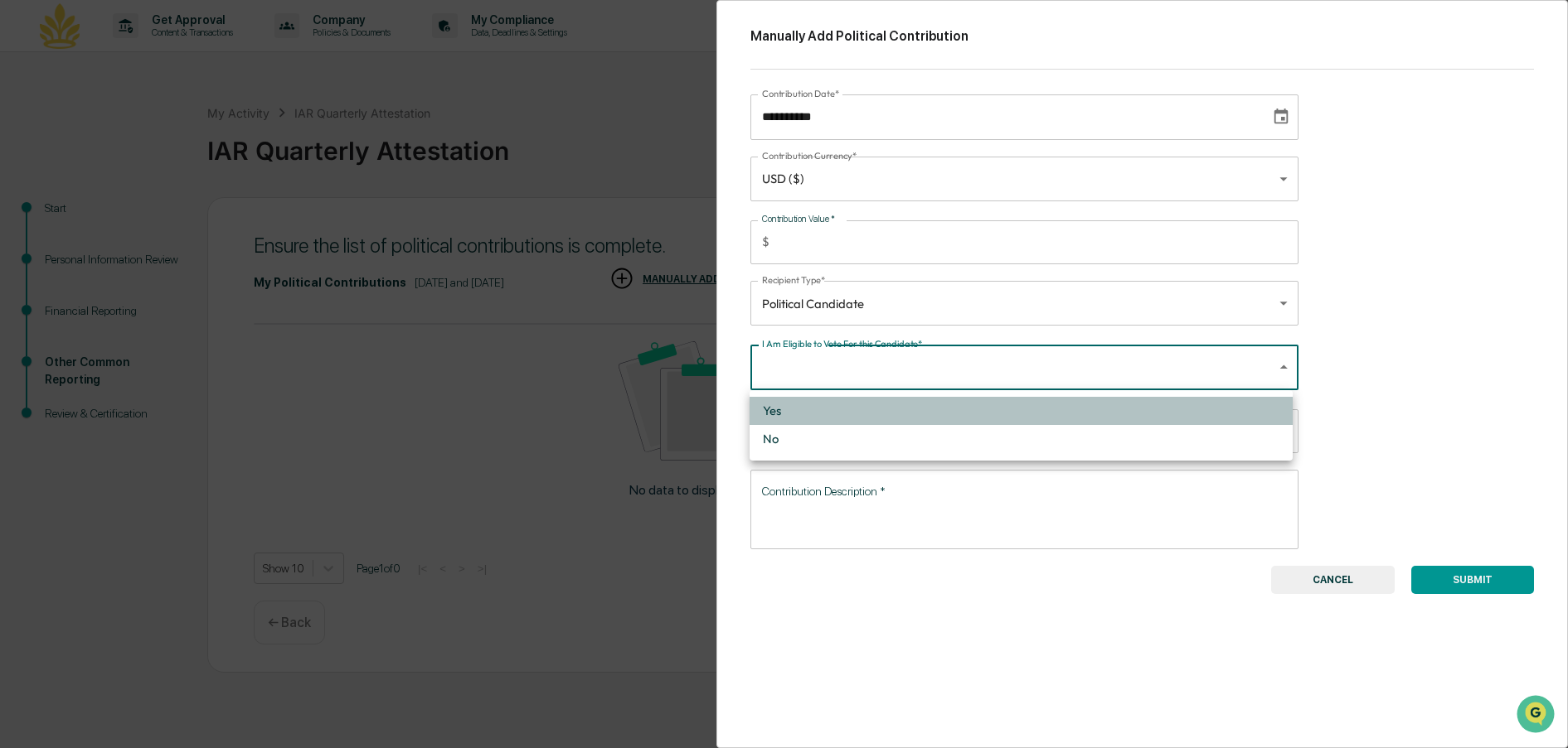
click at [765, 411] on li "Yes" at bounding box center [1020, 411] width 543 height 28
type input "****"
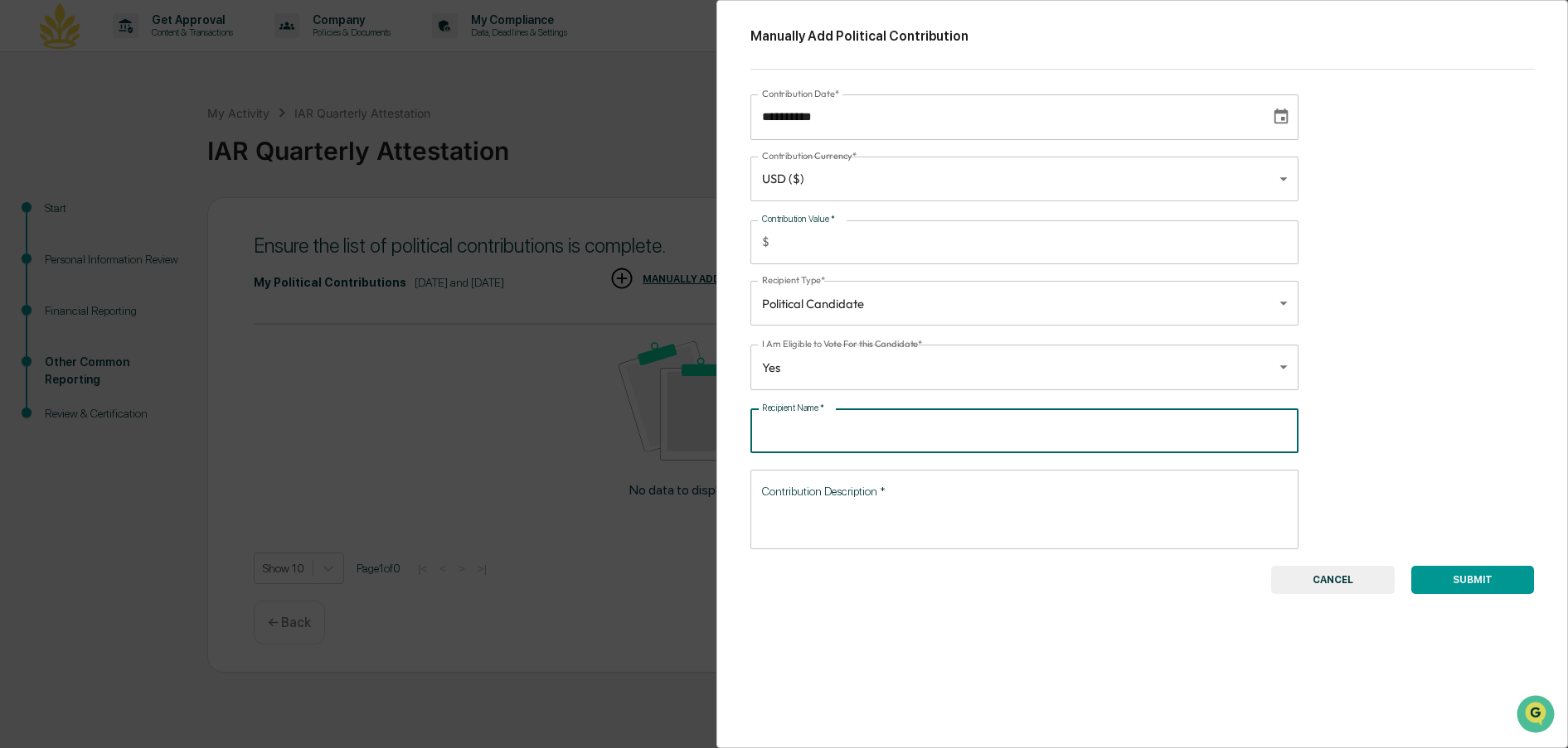
click at [909, 430] on input "Recipient Name   *" at bounding box center [1024, 432] width 548 height 44
type input "**********"
click at [881, 515] on textarea "Contribution Description   *" at bounding box center [1025, 508] width 526 height 52
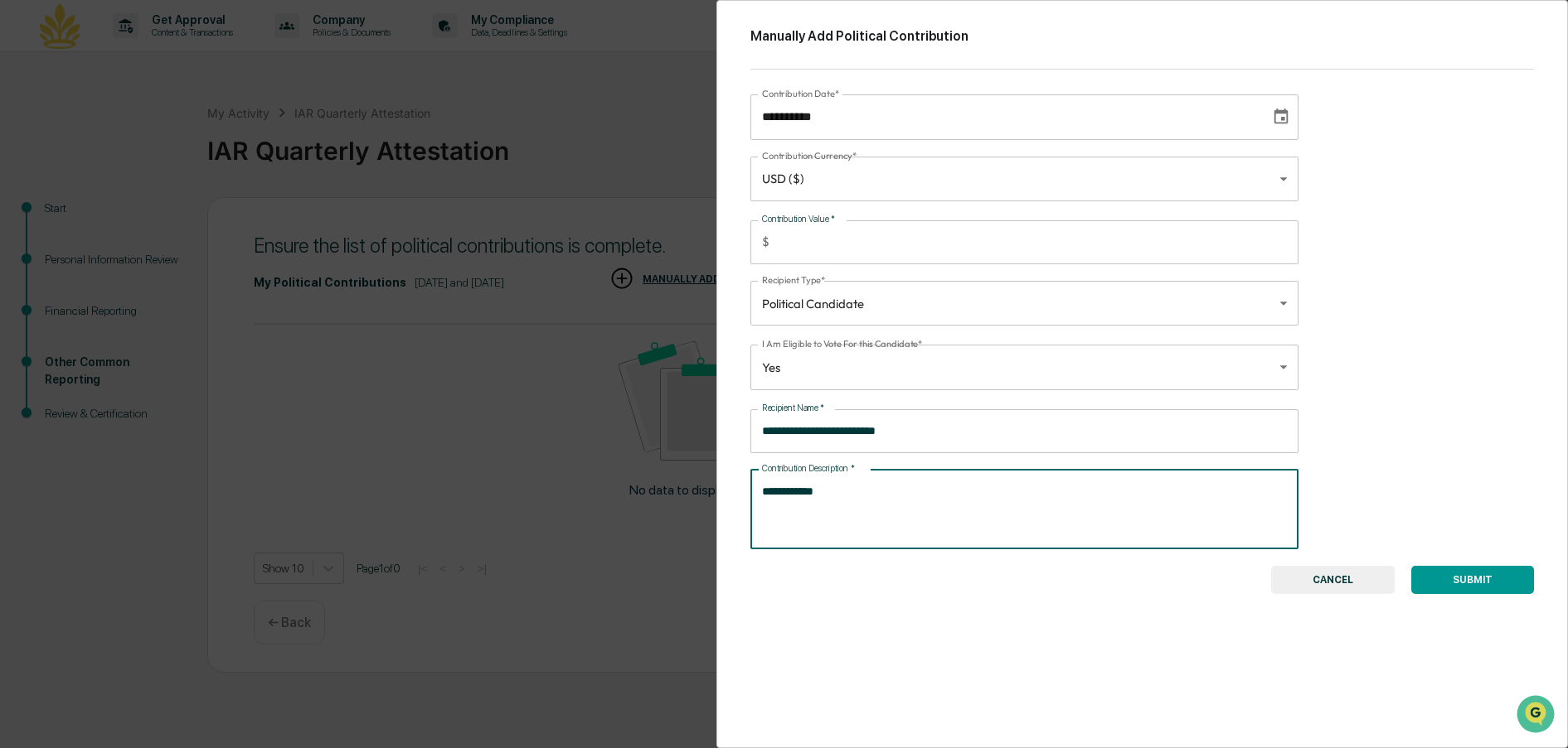
type textarea "**********"
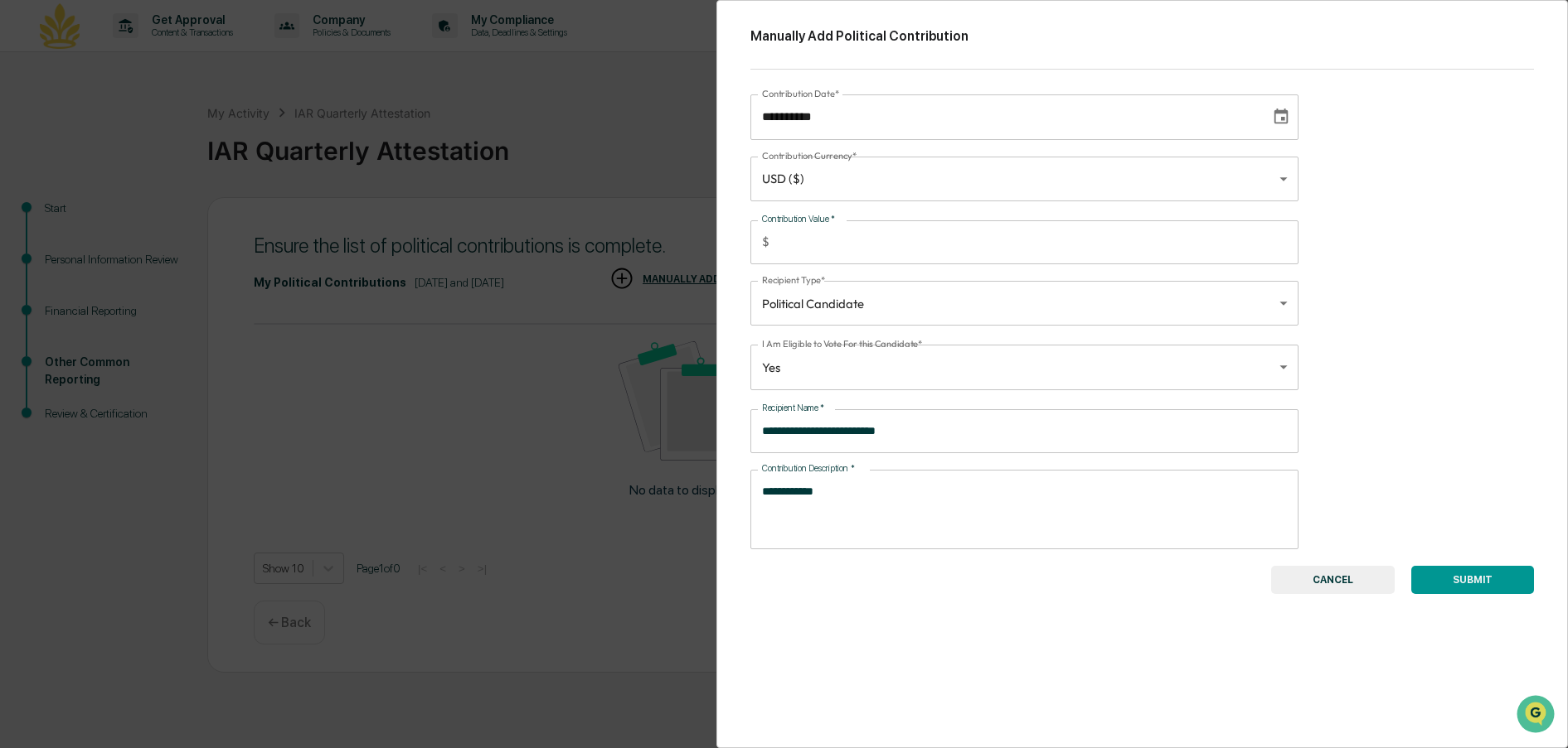
click at [1441, 589] on button "SUBMIT" at bounding box center [1473, 580] width 122 height 28
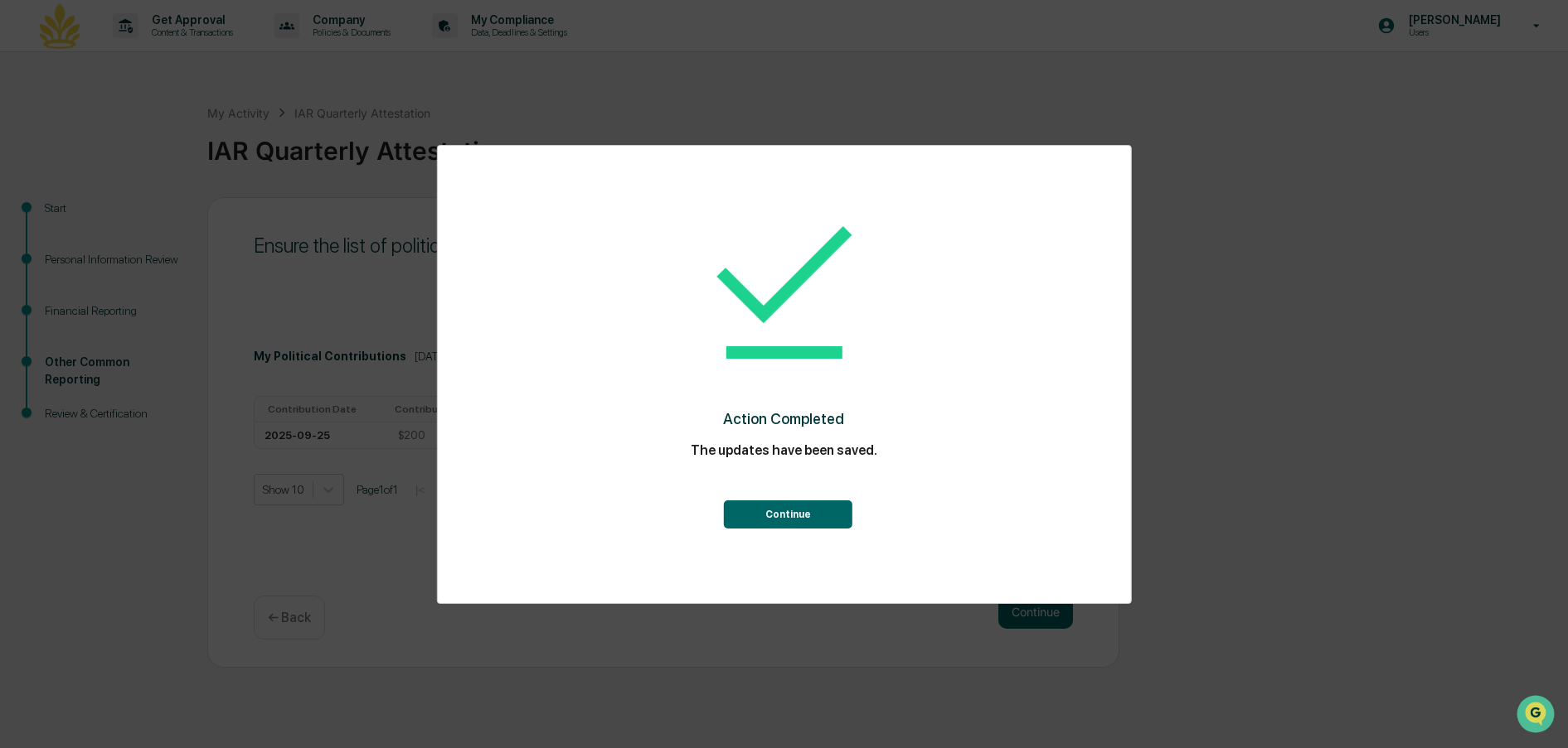
click at [784, 512] on button "Continue" at bounding box center [787, 514] width 128 height 28
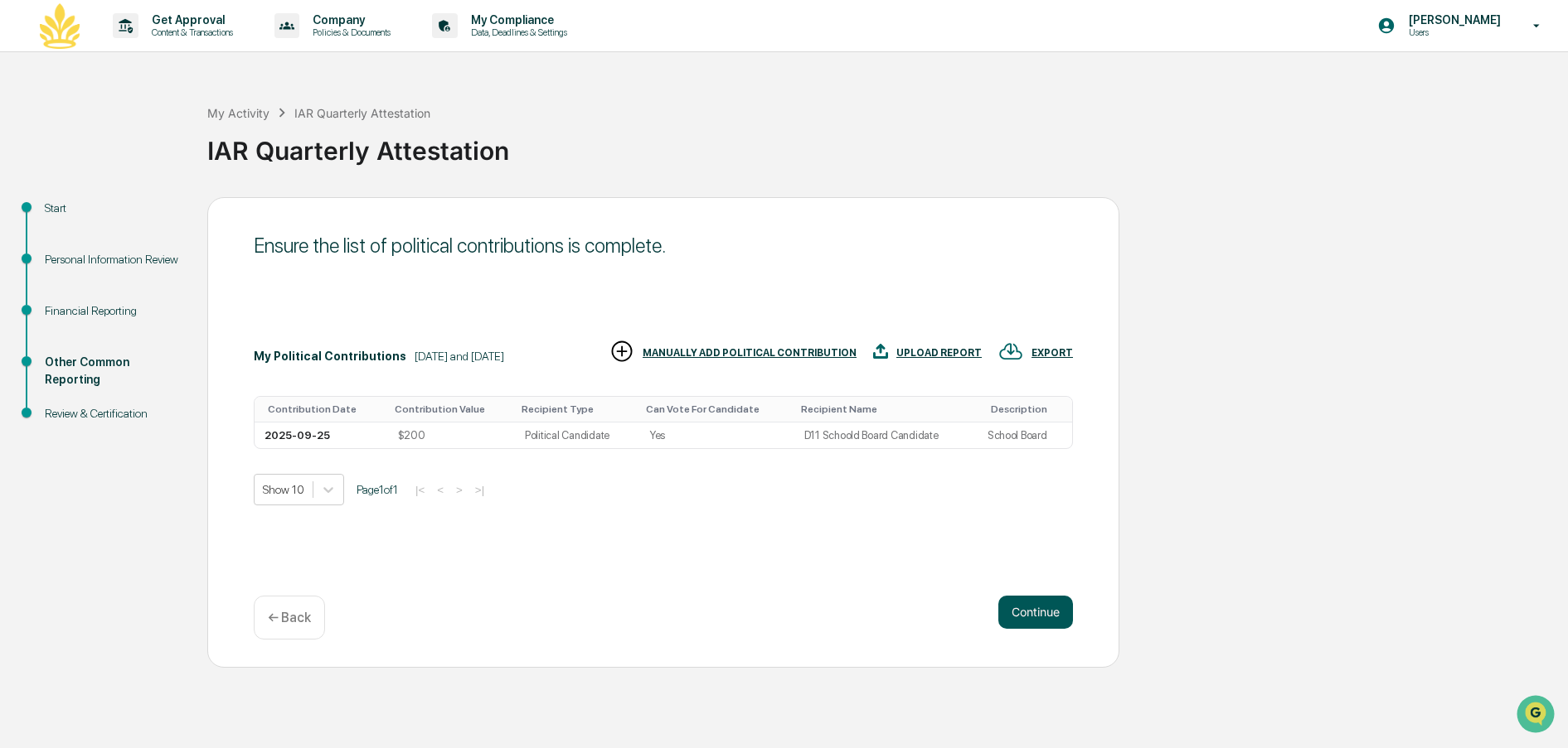
click at [1040, 615] on button "Continue" at bounding box center [1036, 612] width 75 height 33
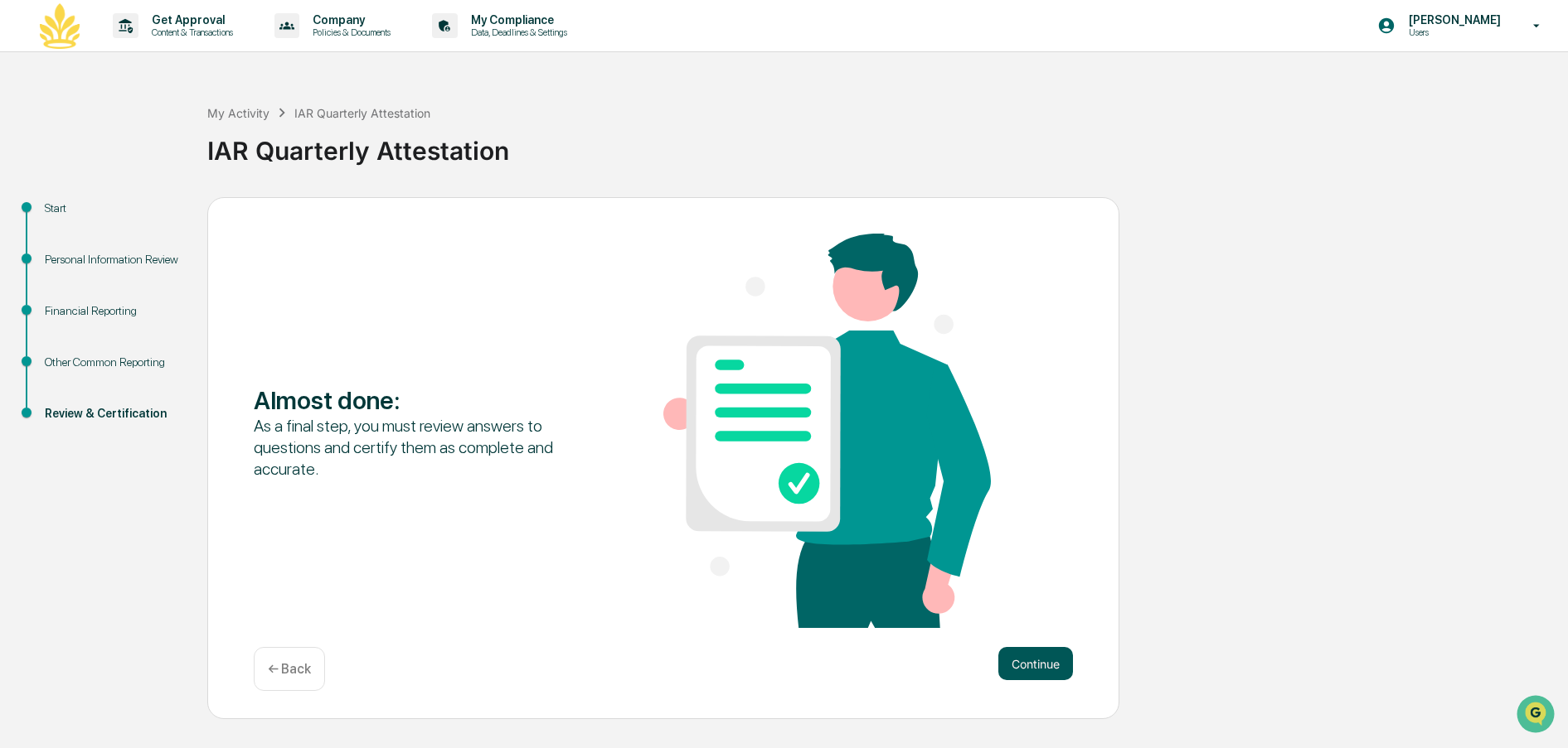
click at [1032, 661] on button "Continue" at bounding box center [1036, 664] width 75 height 33
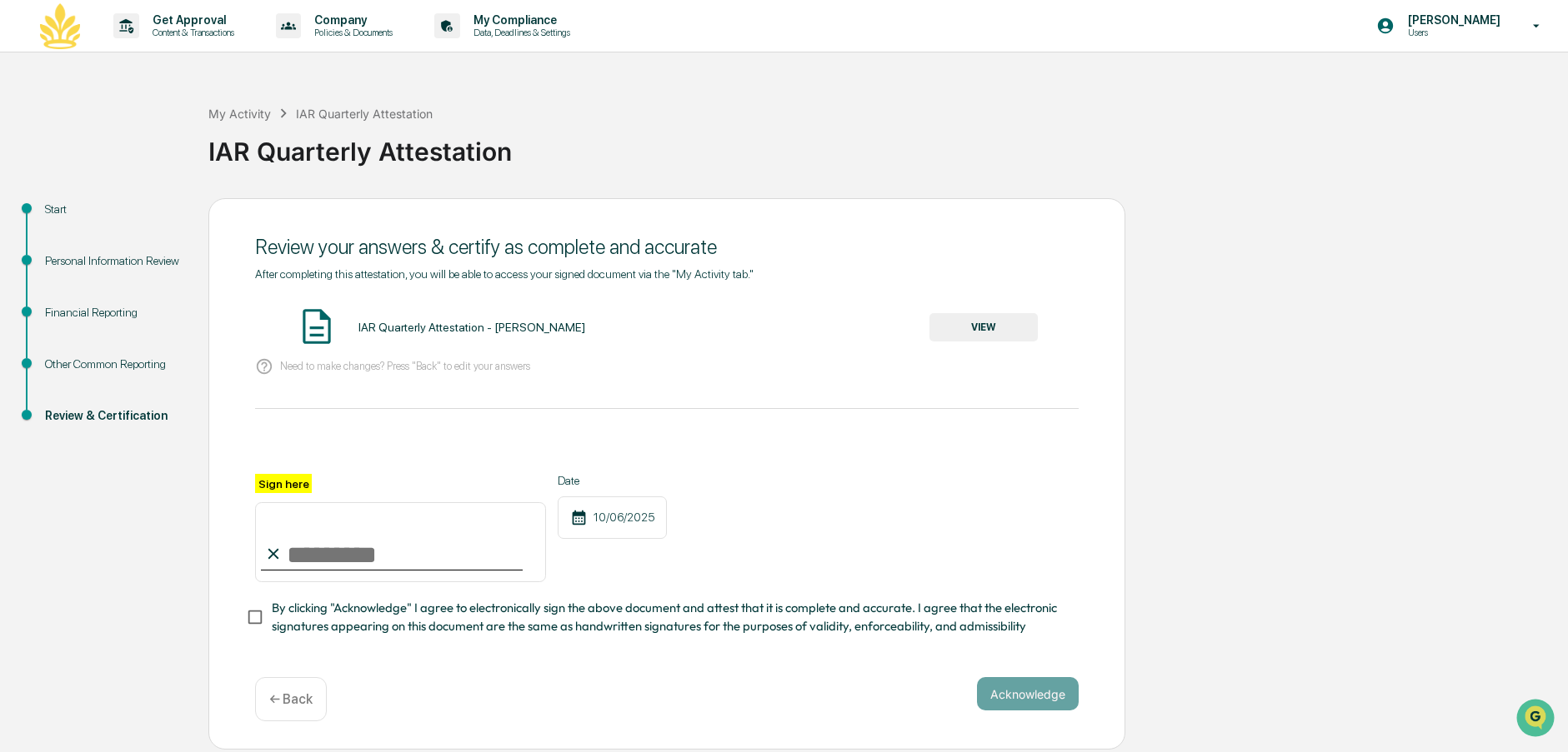
click at [360, 557] on input "Sign here" at bounding box center [400, 543] width 291 height 80
type input "**********"
click at [1002, 690] on button "Acknowledge" at bounding box center [1028, 694] width 102 height 33
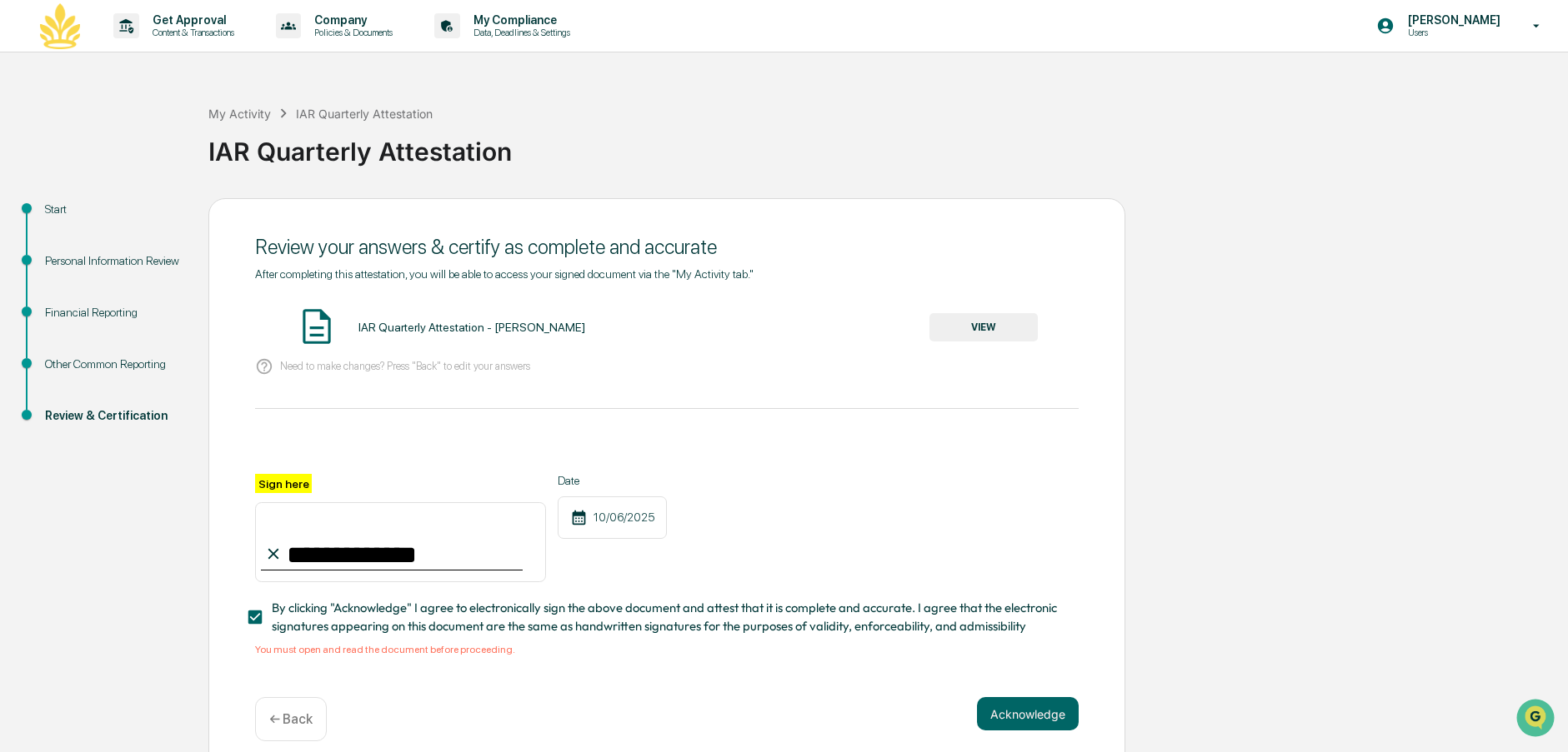
click at [987, 322] on button "VIEW" at bounding box center [983, 327] width 109 height 28
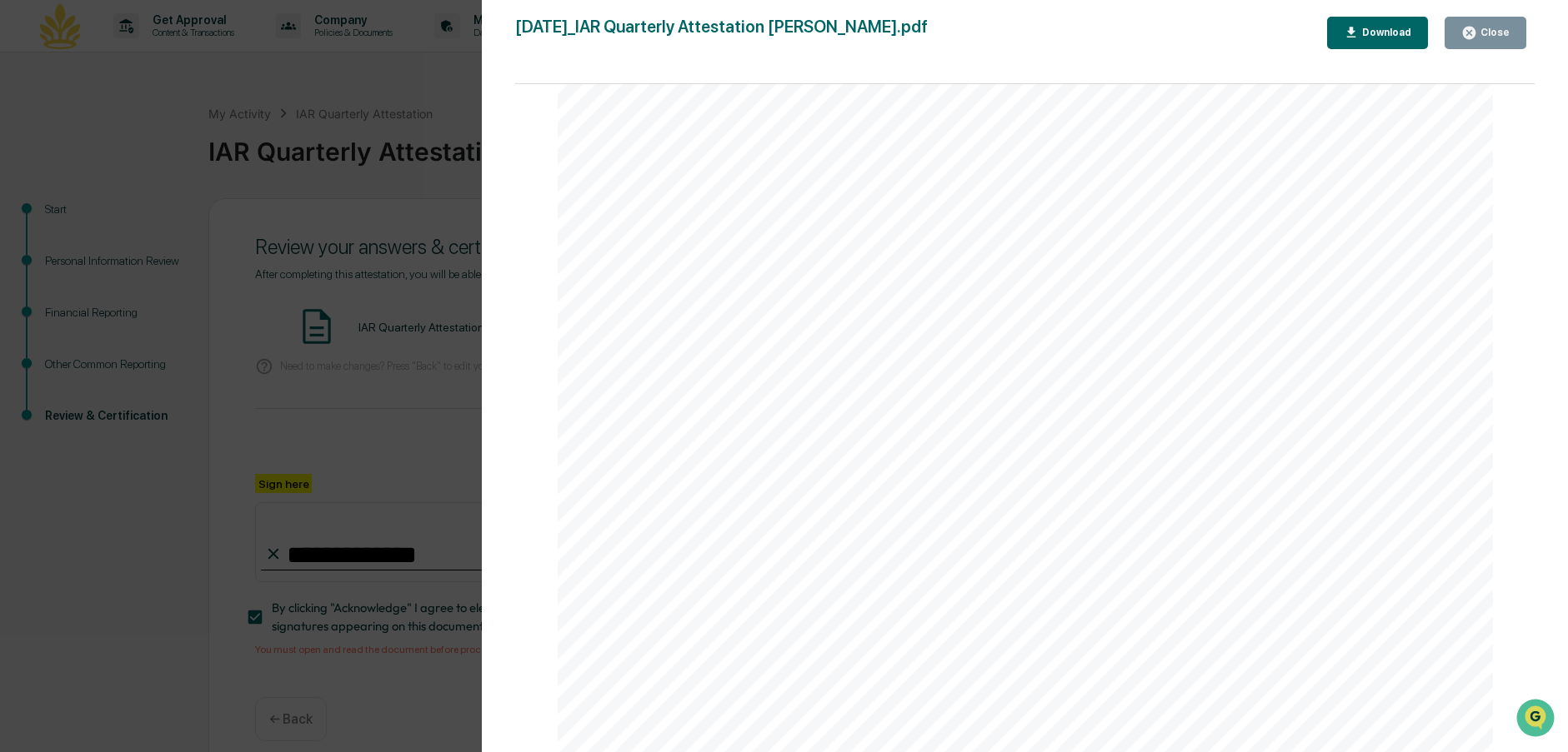
scroll to position [4825, 0]
click at [1483, 38] on div "Close" at bounding box center [1494, 32] width 32 height 12
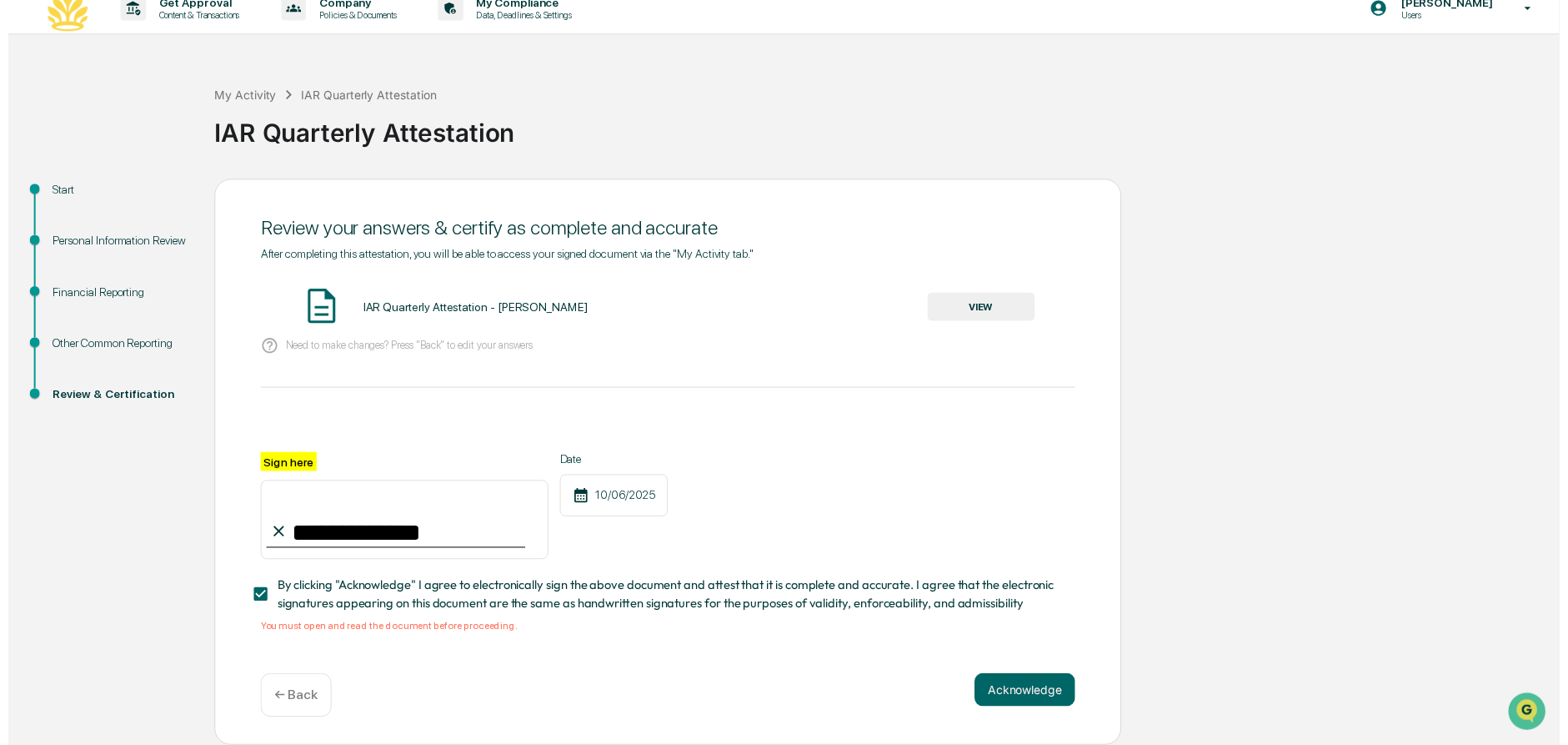
scroll to position [22, 0]
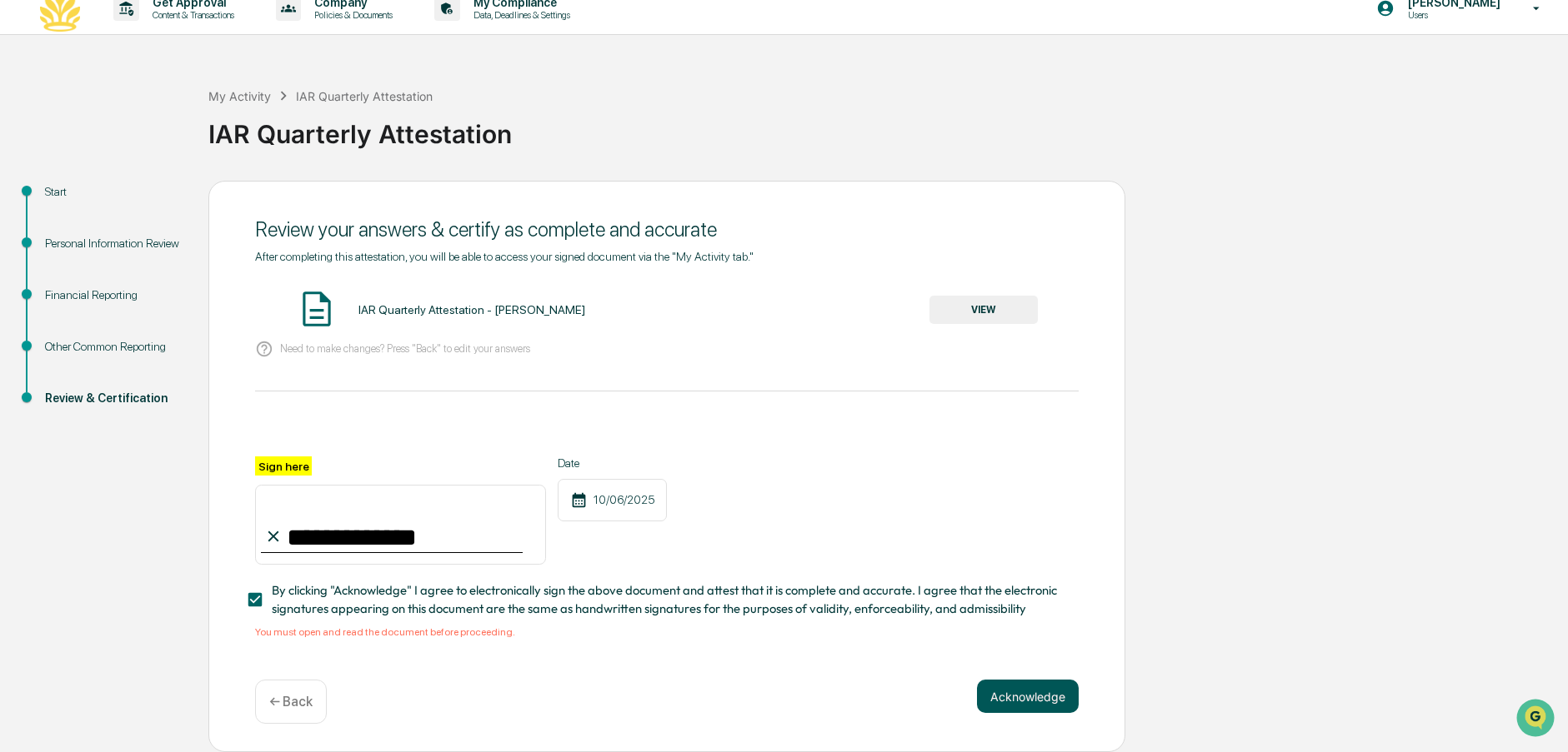
click at [1035, 697] on button "Acknowledge" at bounding box center [1028, 696] width 102 height 33
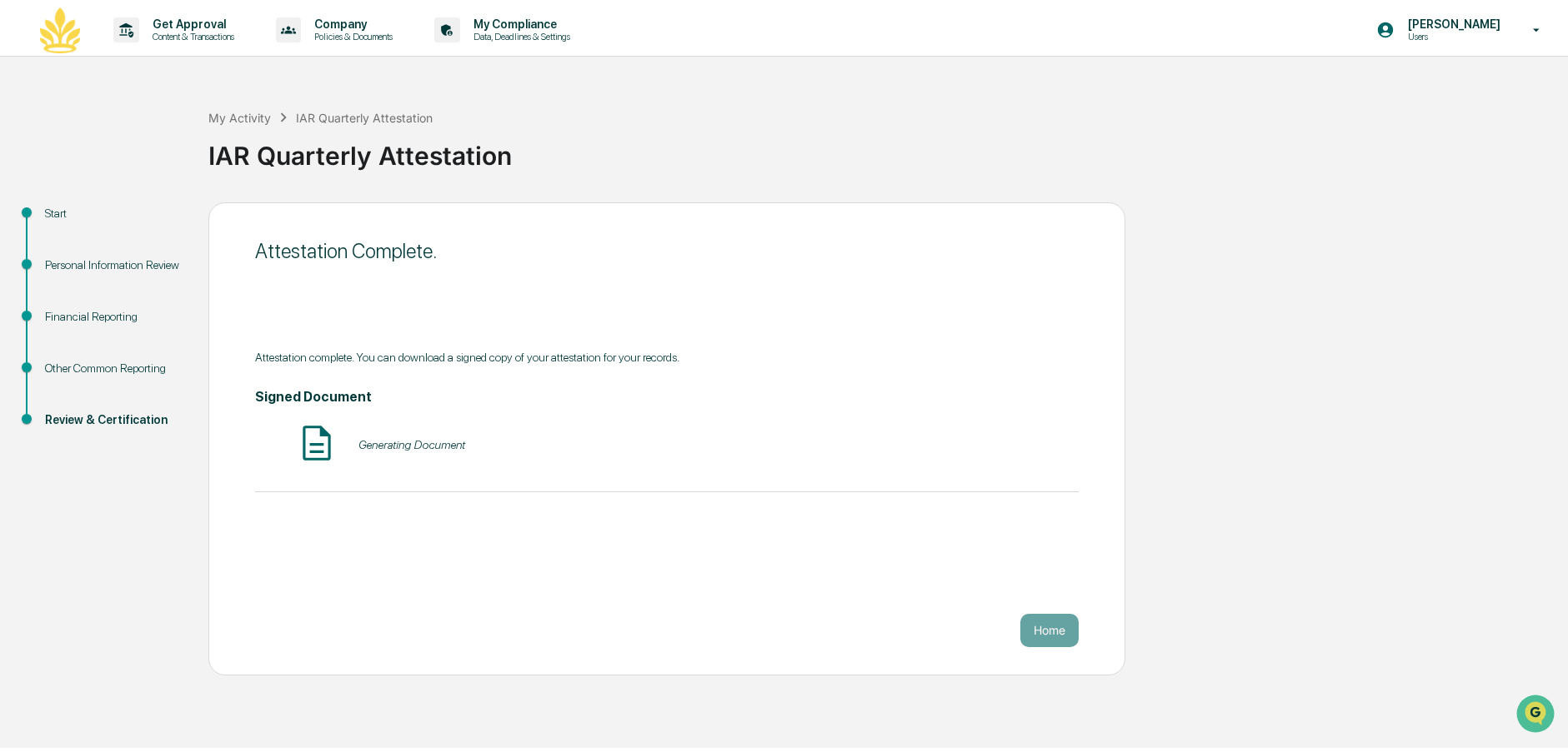
scroll to position [0, 0]
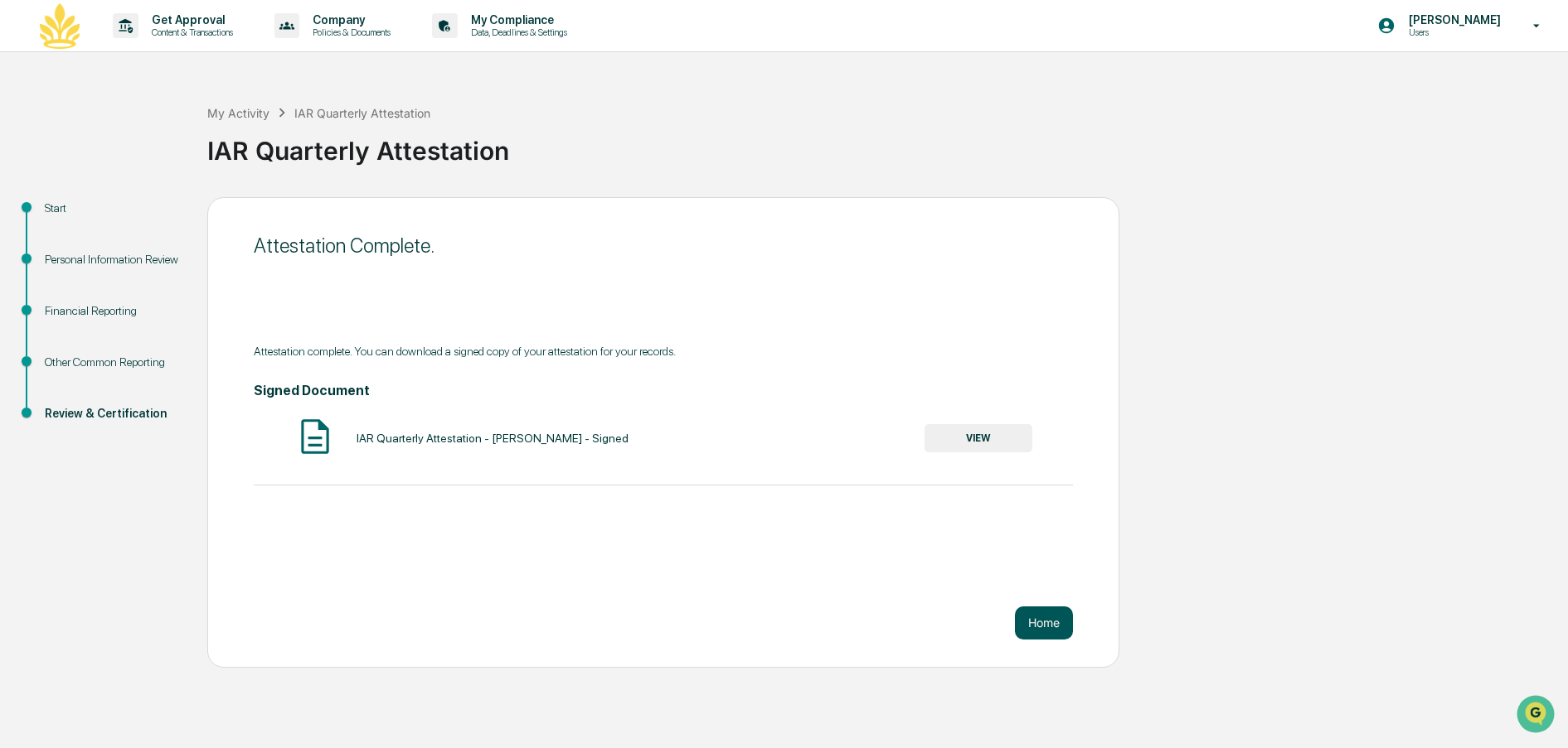
click at [1042, 623] on button "Home" at bounding box center [1043, 623] width 58 height 33
